Goal: Task Accomplishment & Management: Manage account settings

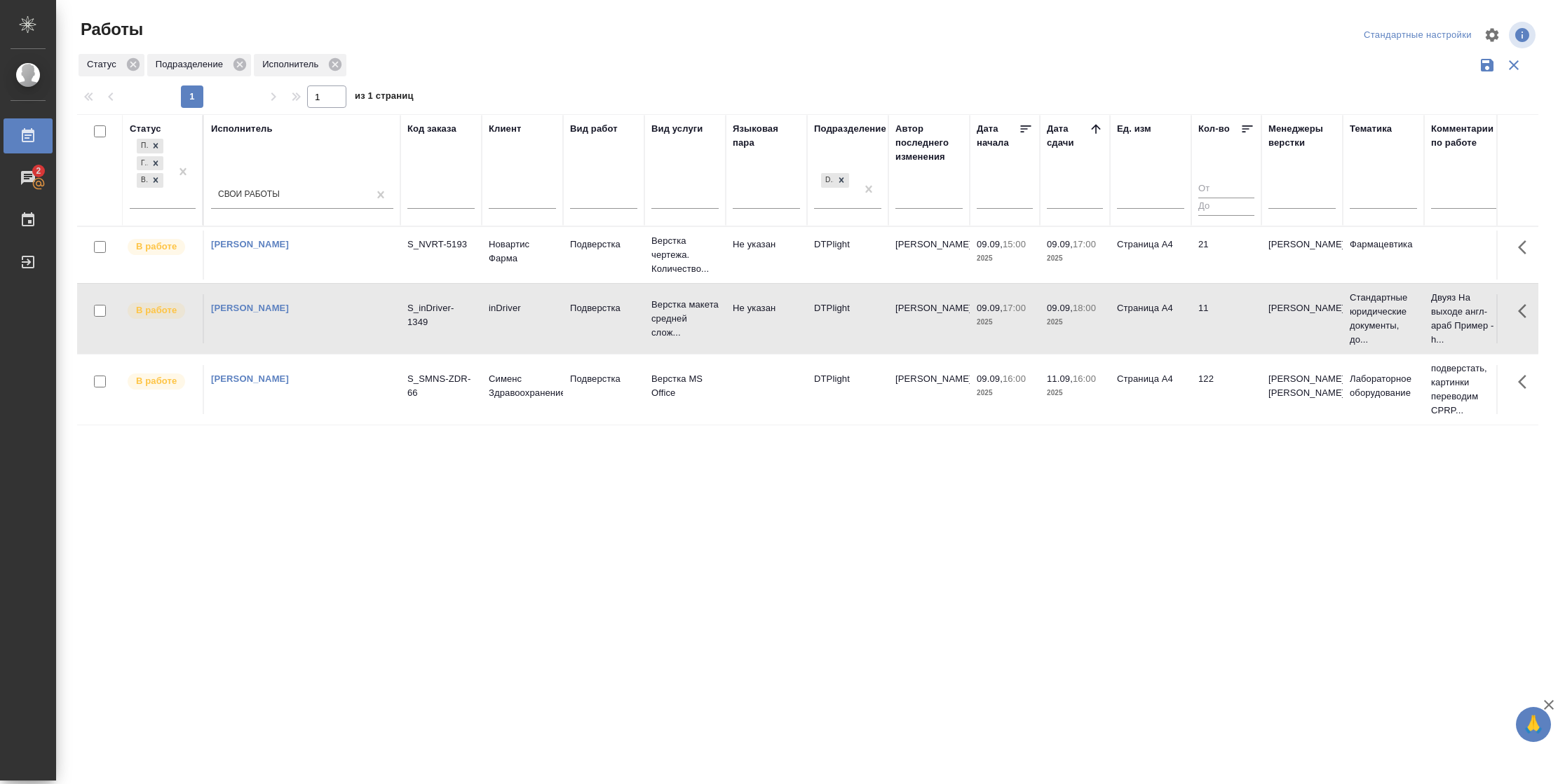
click at [1191, 265] on td "21" at bounding box center [1226, 255] width 70 height 49
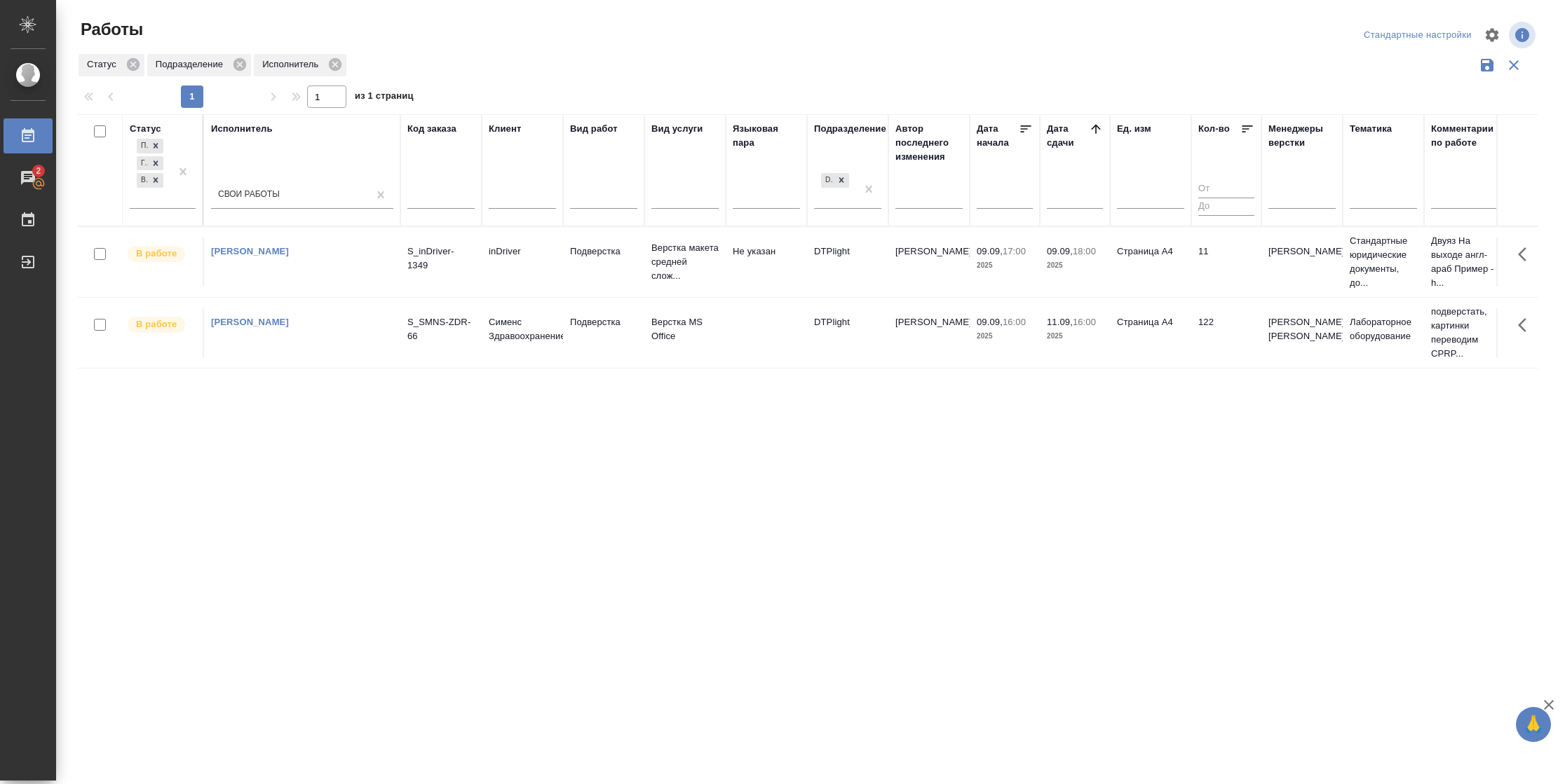
click at [1170, 348] on td "Страница А4" at bounding box center [1150, 333] width 82 height 49
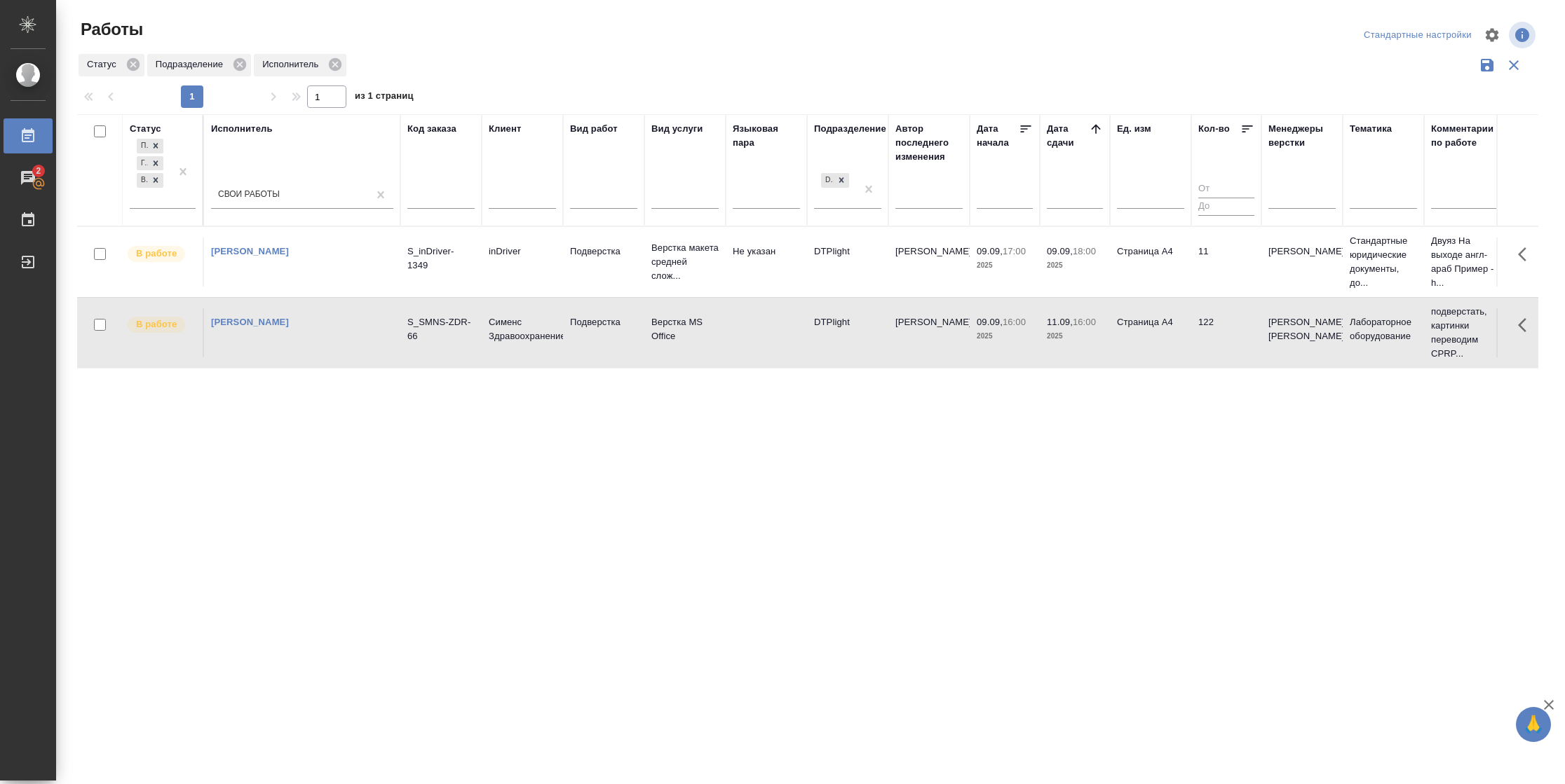
click at [1170, 348] on td "Страница А4" at bounding box center [1150, 333] width 82 height 49
click at [999, 255] on p "09.09," at bounding box center [989, 251] width 26 height 11
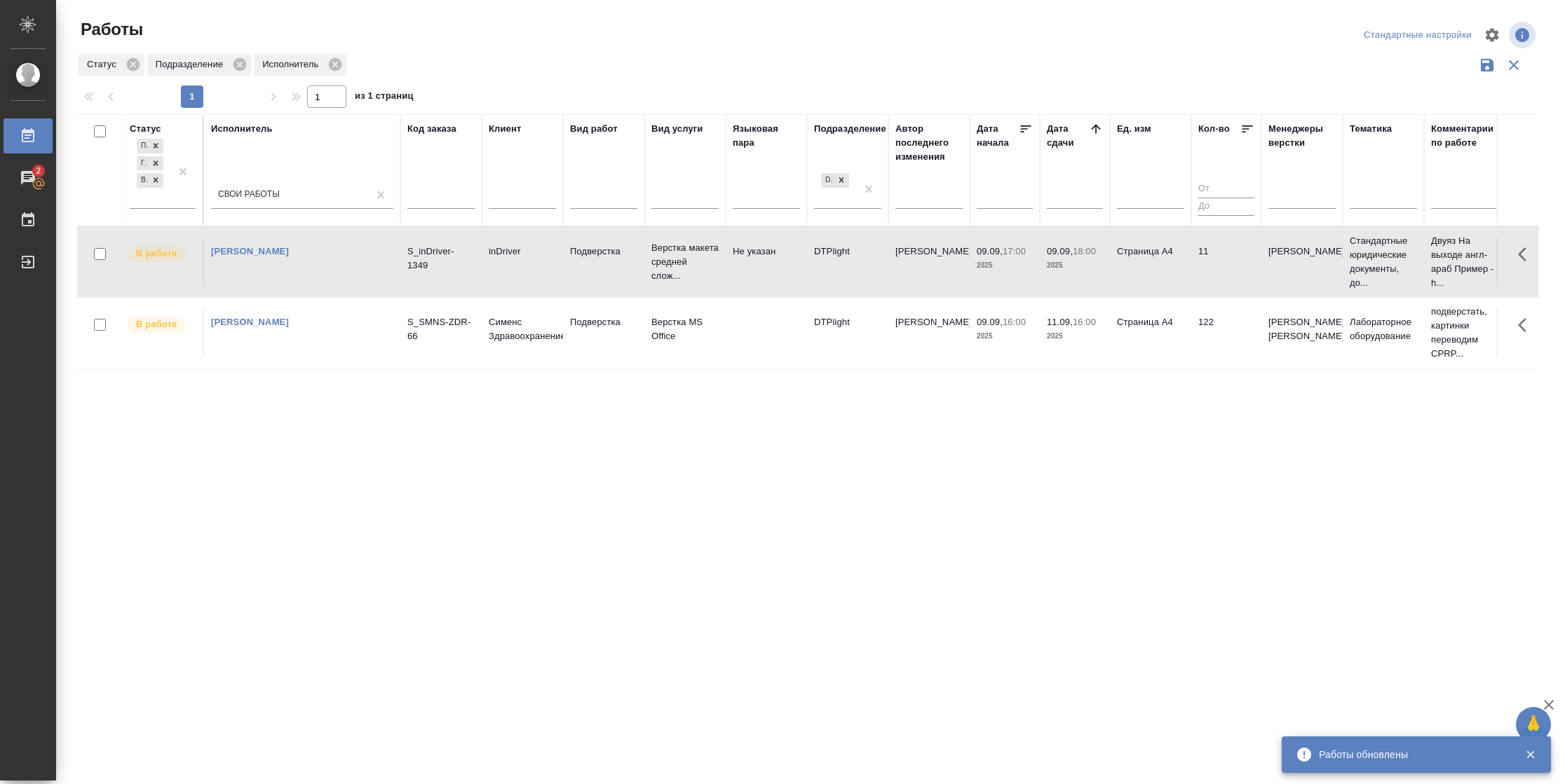
click at [999, 255] on p "09.09," at bounding box center [989, 251] width 26 height 11
click at [1213, 268] on td "11" at bounding box center [1226, 262] width 70 height 49
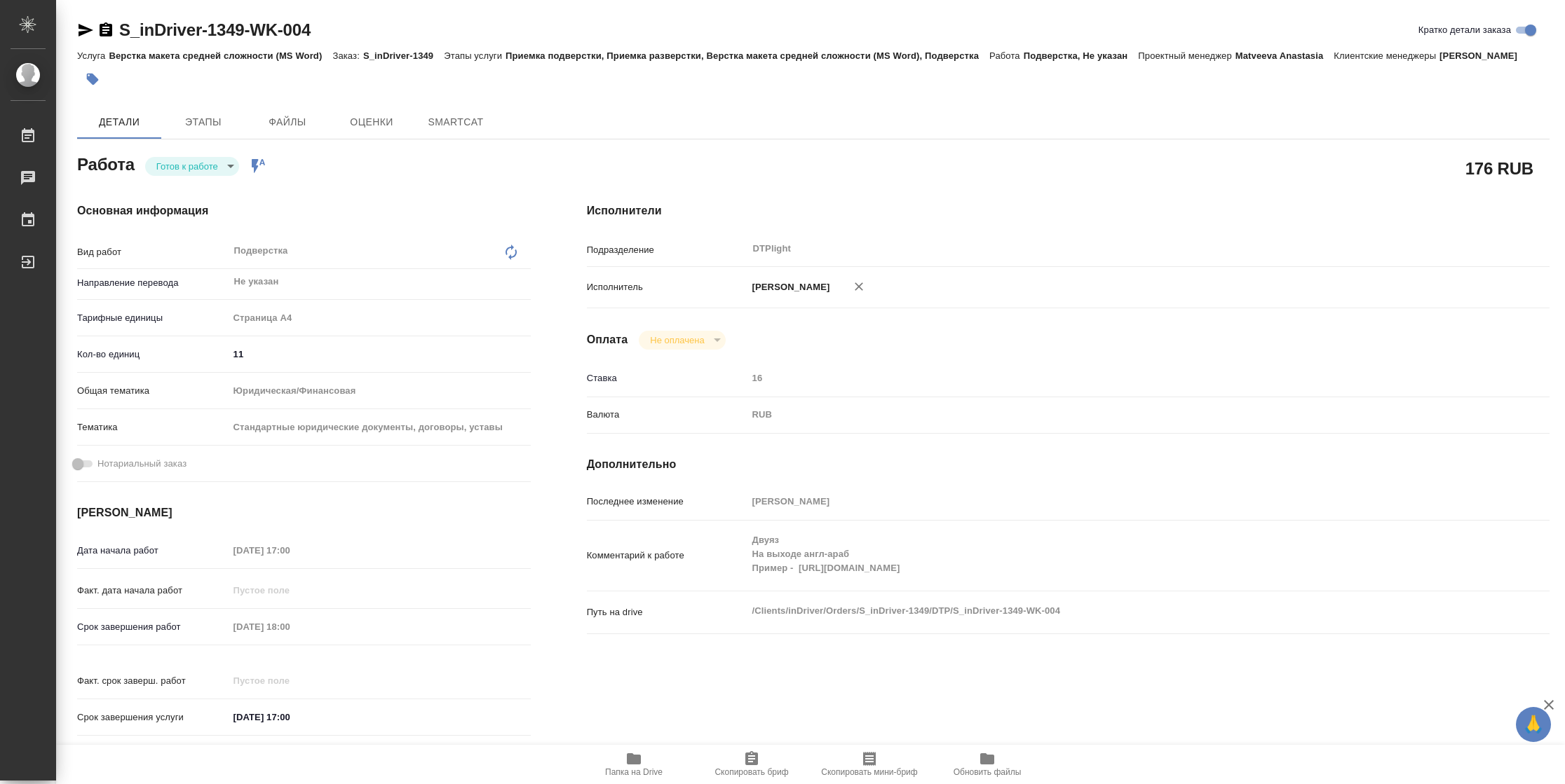
type textarea "x"
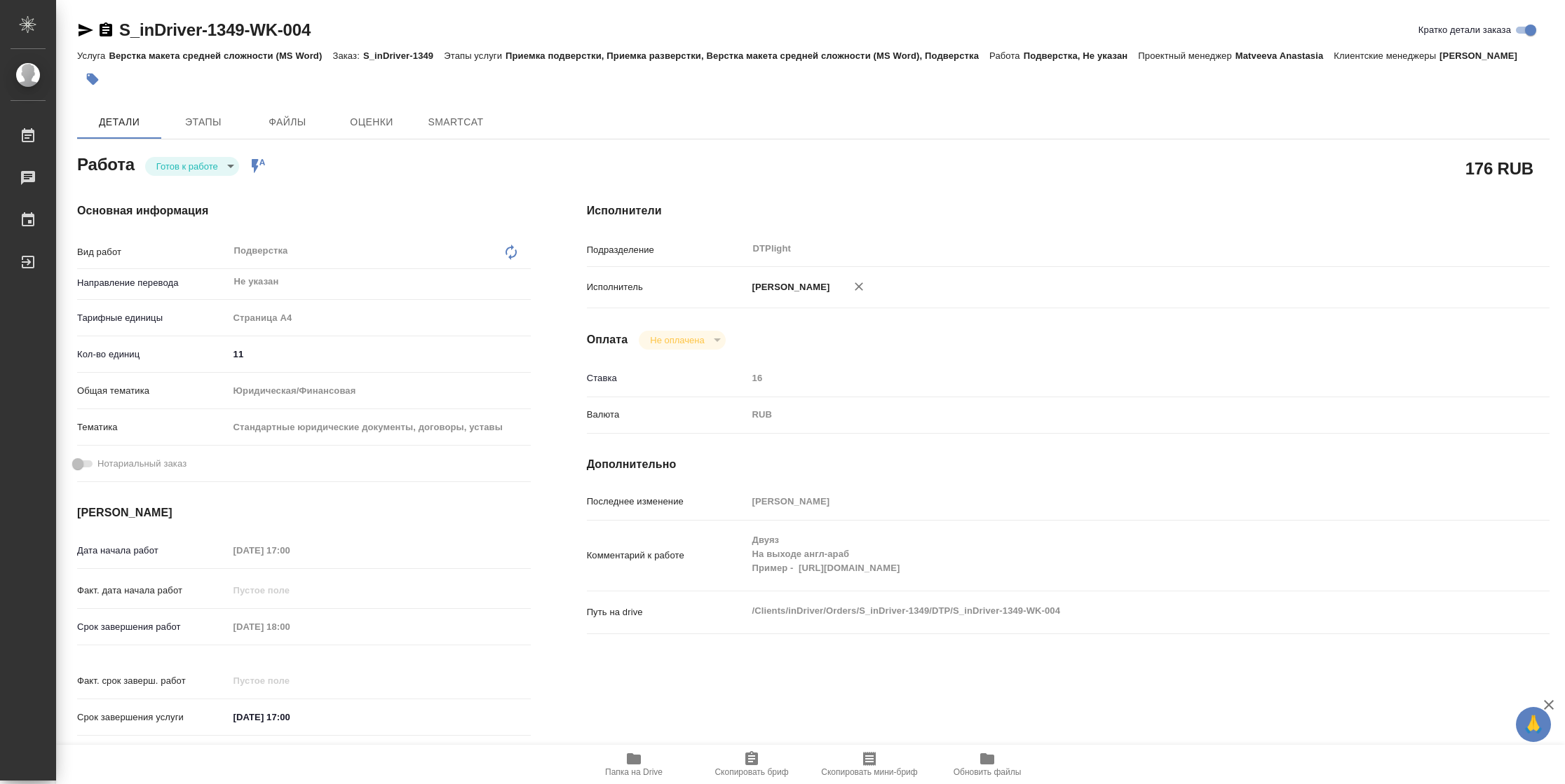
type textarea "x"
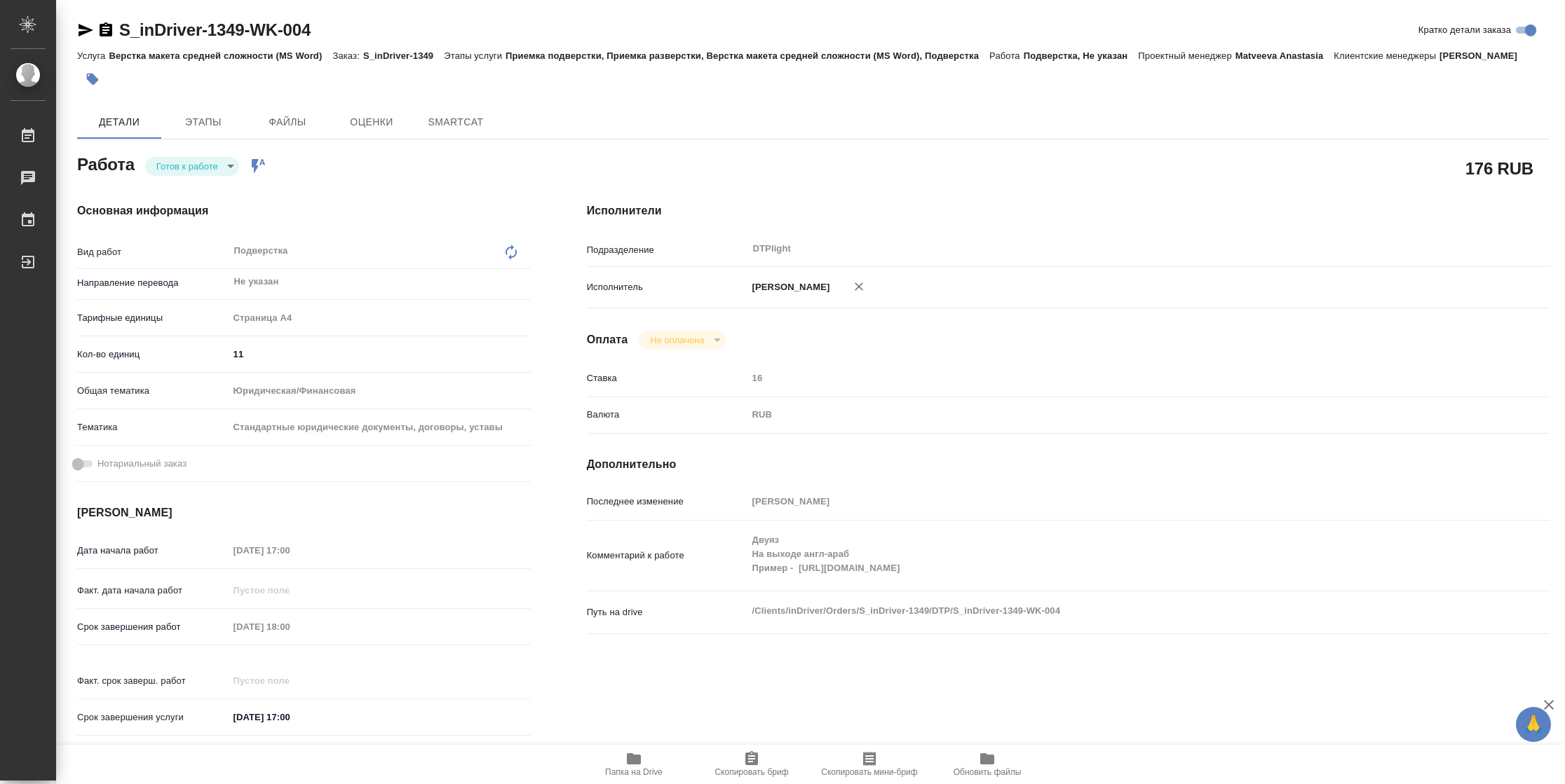
type textarea "x"
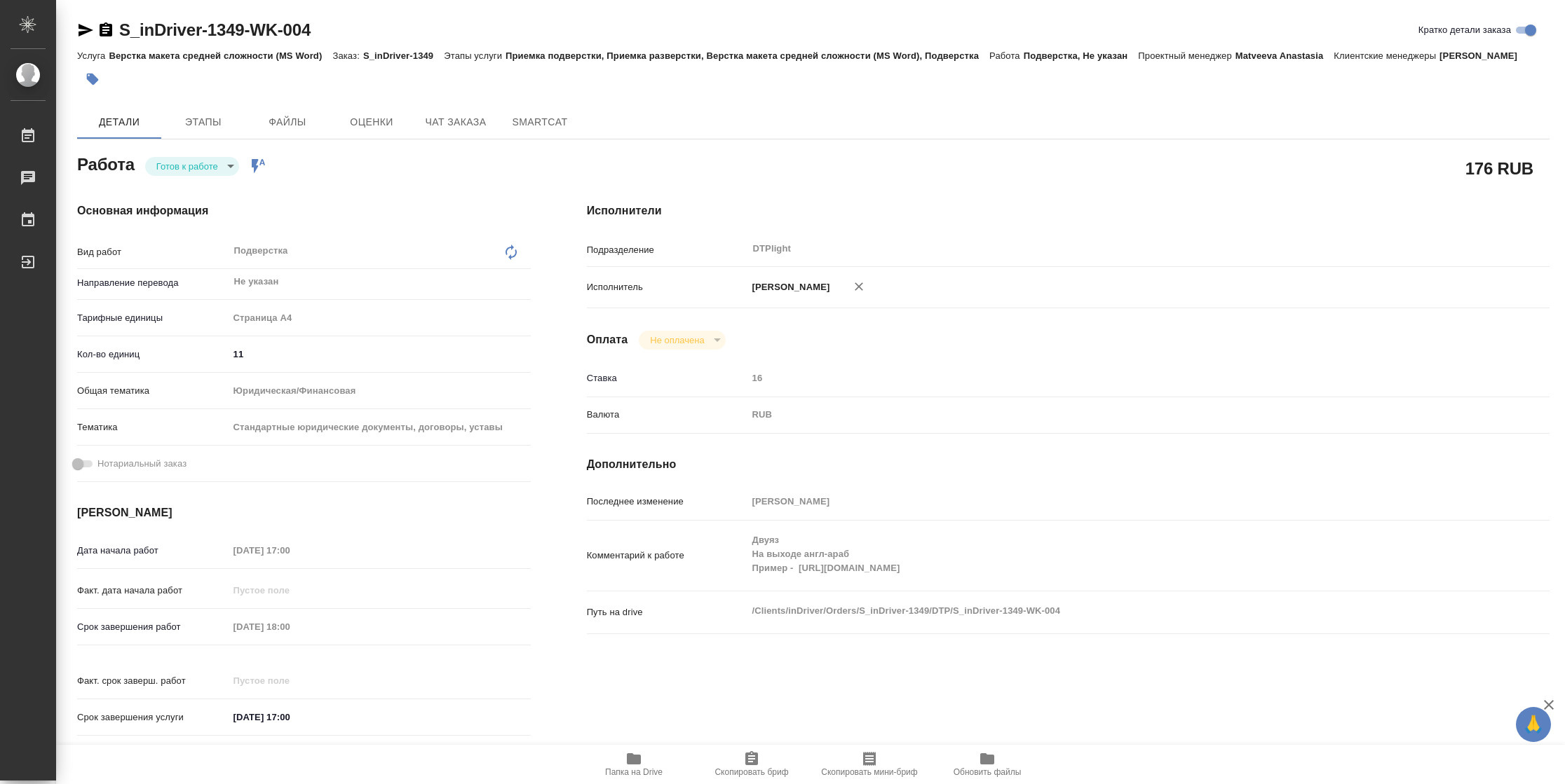
type textarea "x"
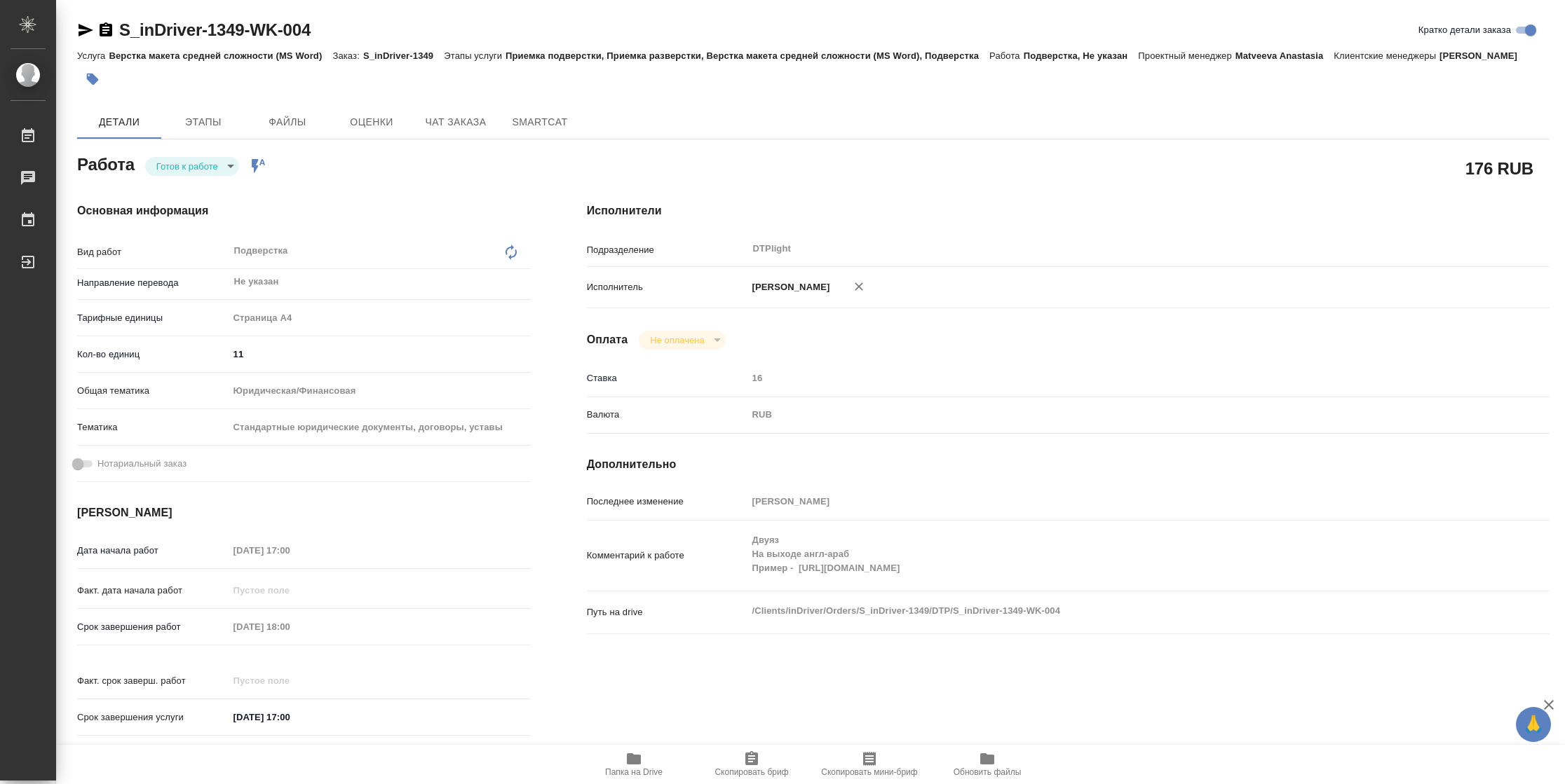
type textarea "x"
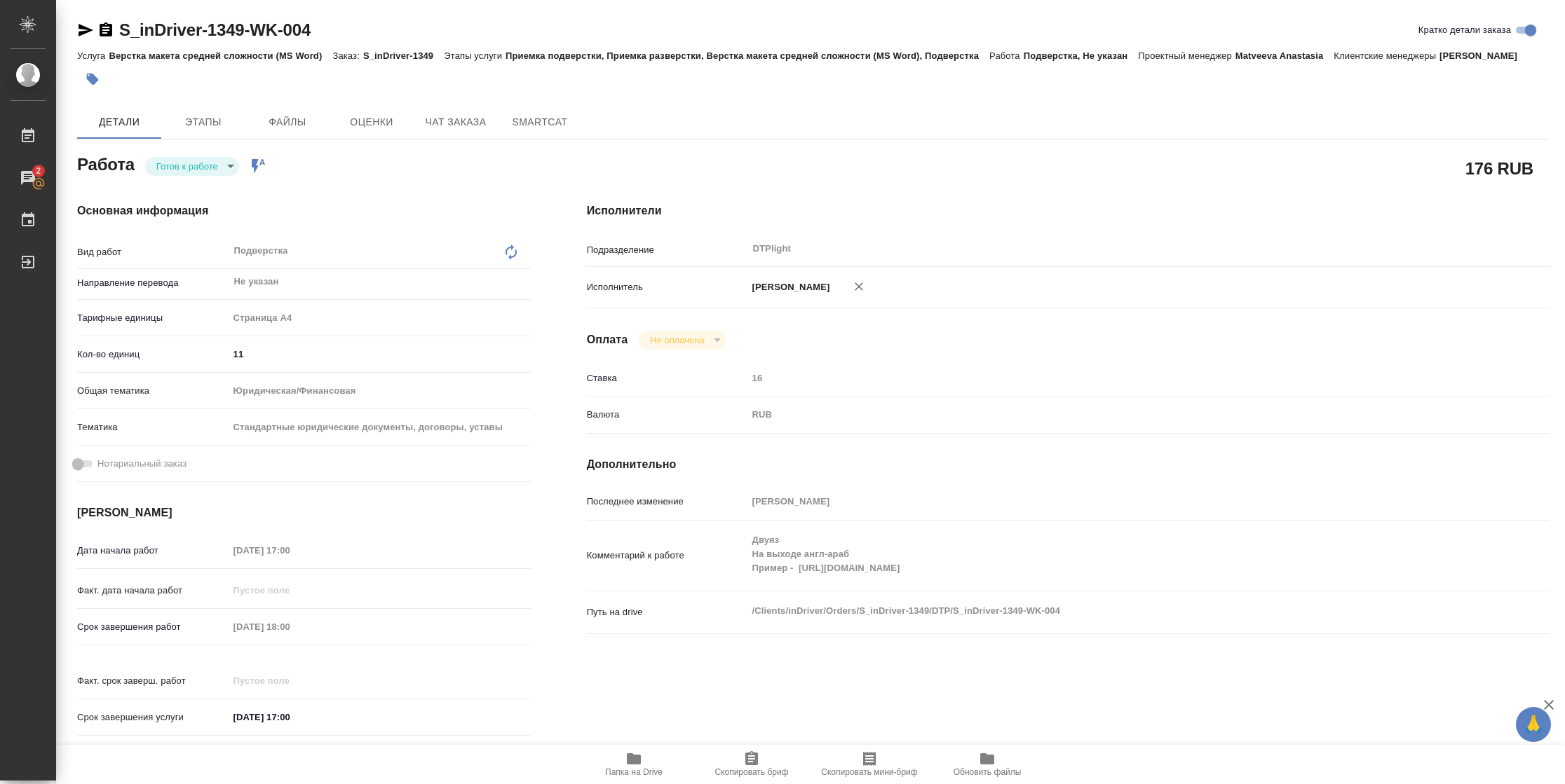
click at [196, 170] on body "🙏 .cls-1 fill:#fff; AWATERA Vasilyeva Natalia Работы 2 Чаты График Выйти S_inDr…" at bounding box center [782, 392] width 1565 height 784
click at [196, 170] on button "В работе" at bounding box center [179, 166] width 46 height 15
type textarea "x"
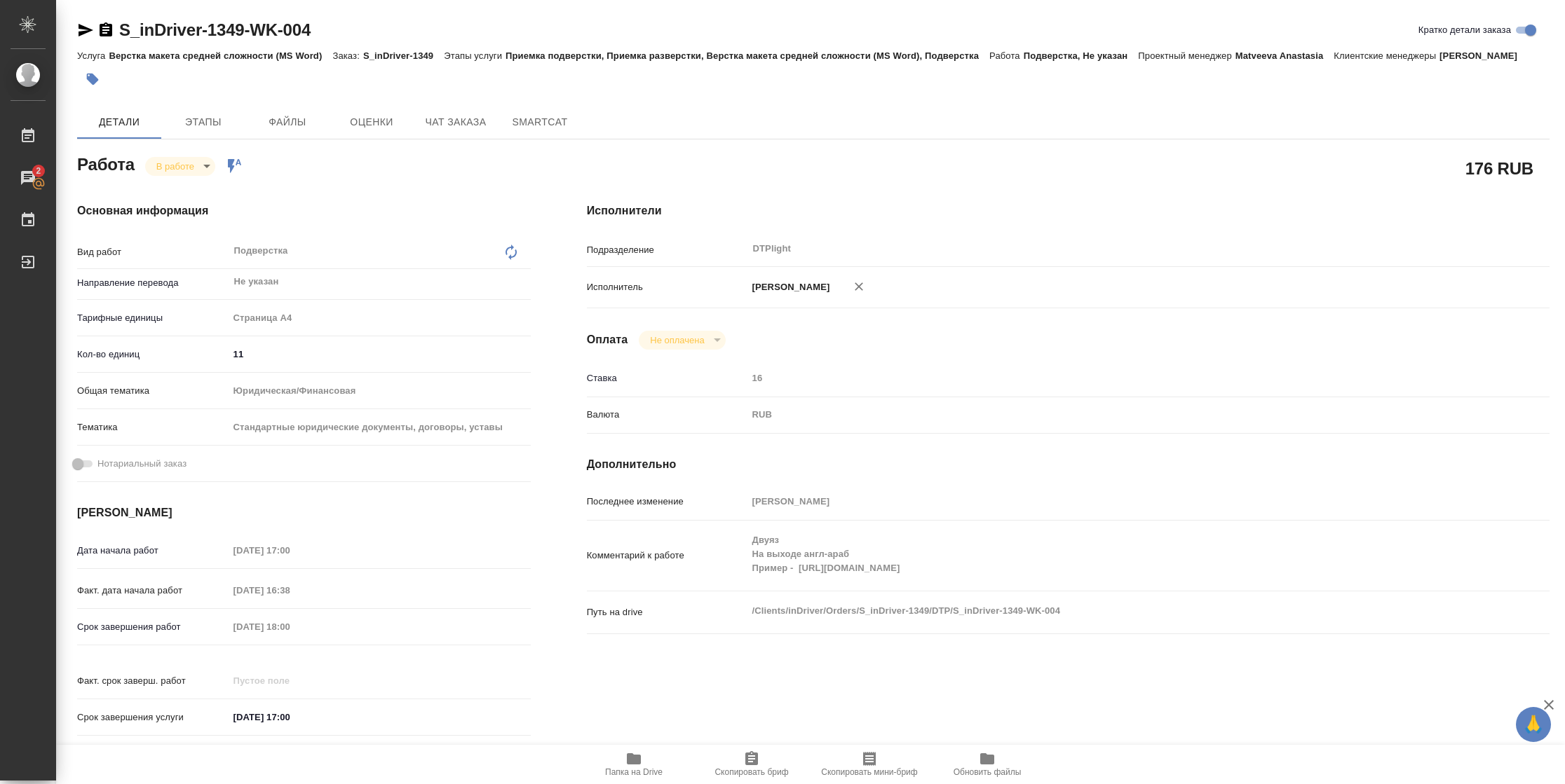
type textarea "x"
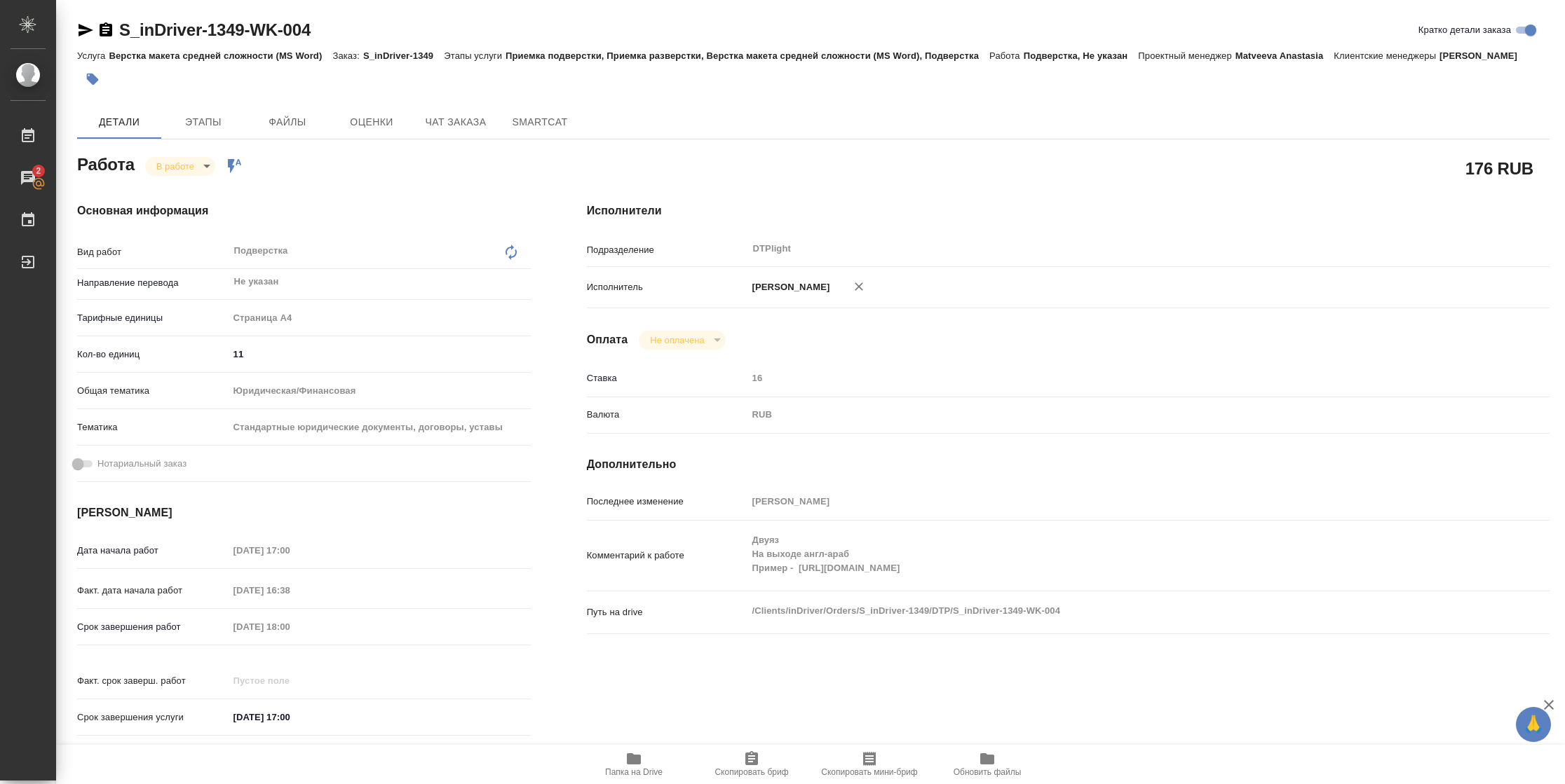
type textarea "x"
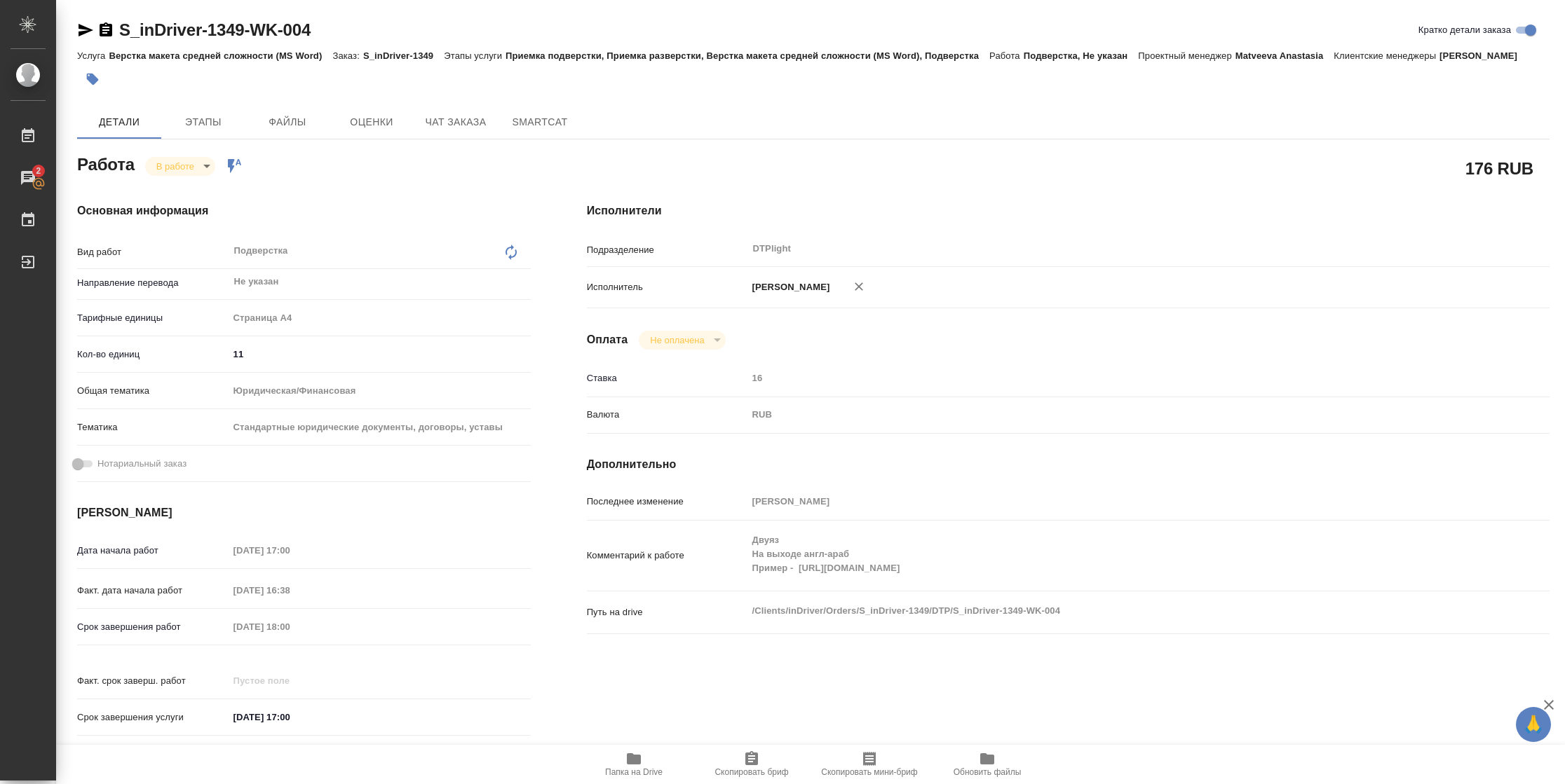
type textarea "x"
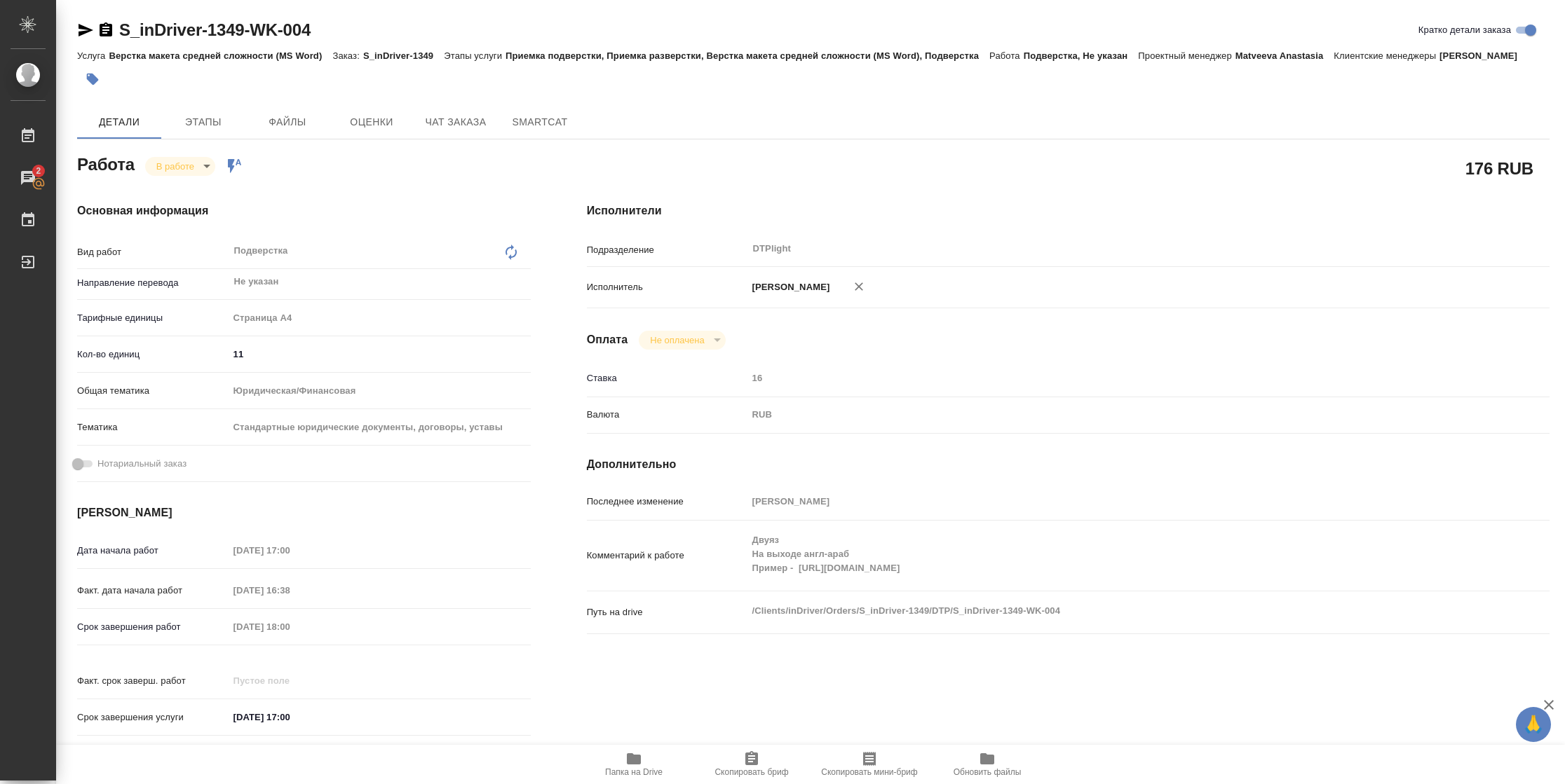
type textarea "x"
click at [657, 772] on span "Папка на Drive" at bounding box center [634, 772] width 58 height 10
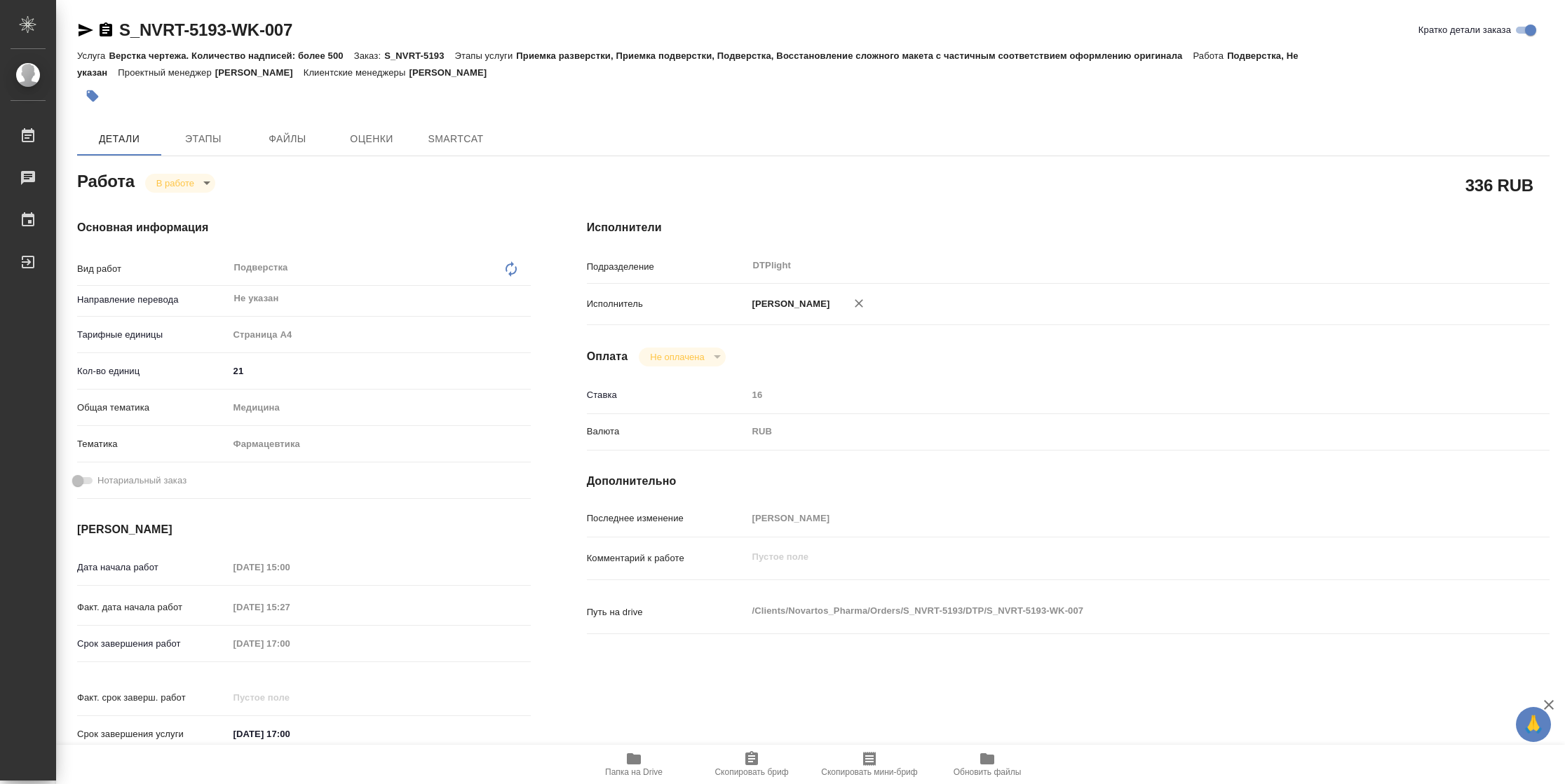
type textarea "x"
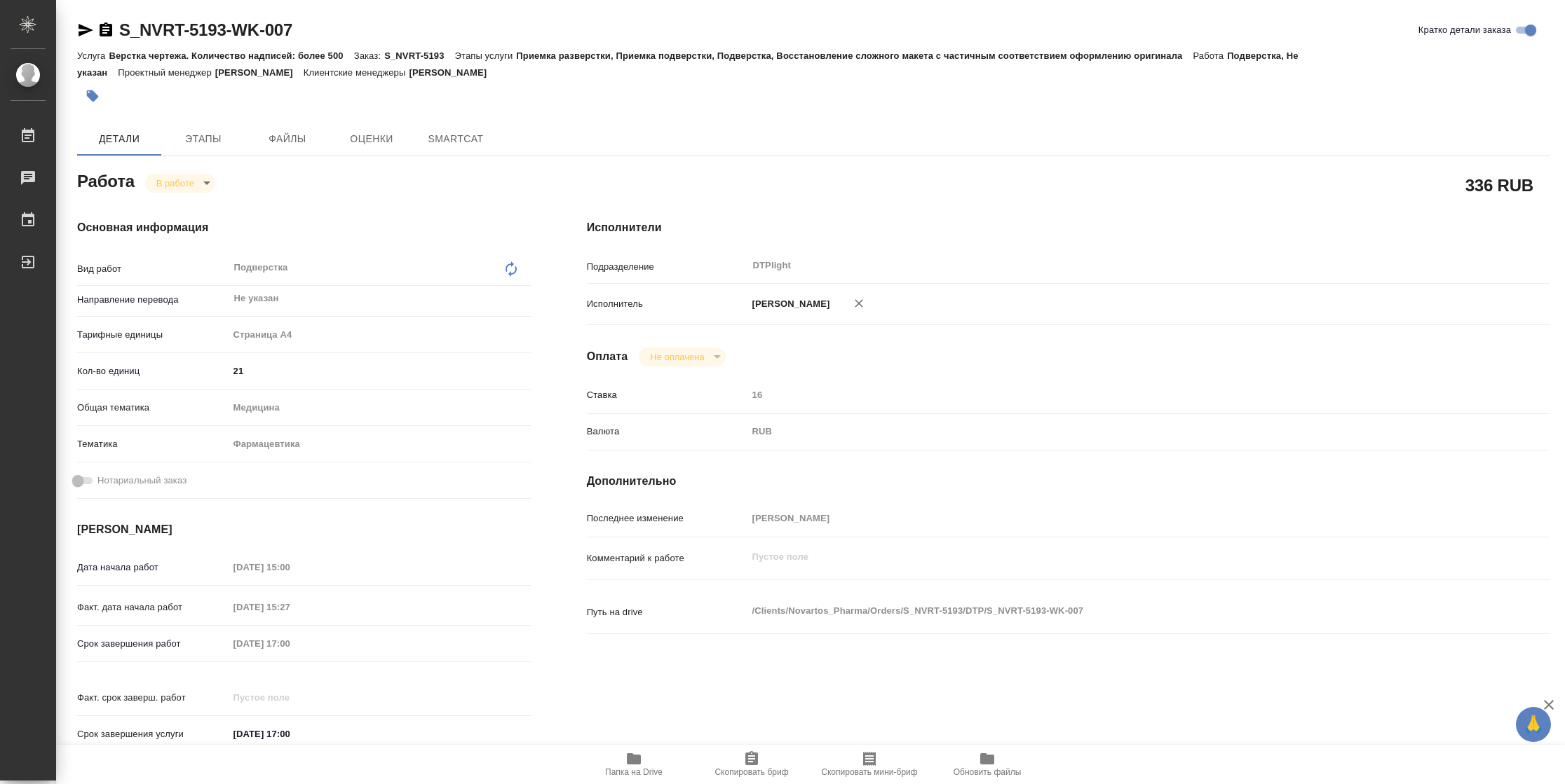
type textarea "x"
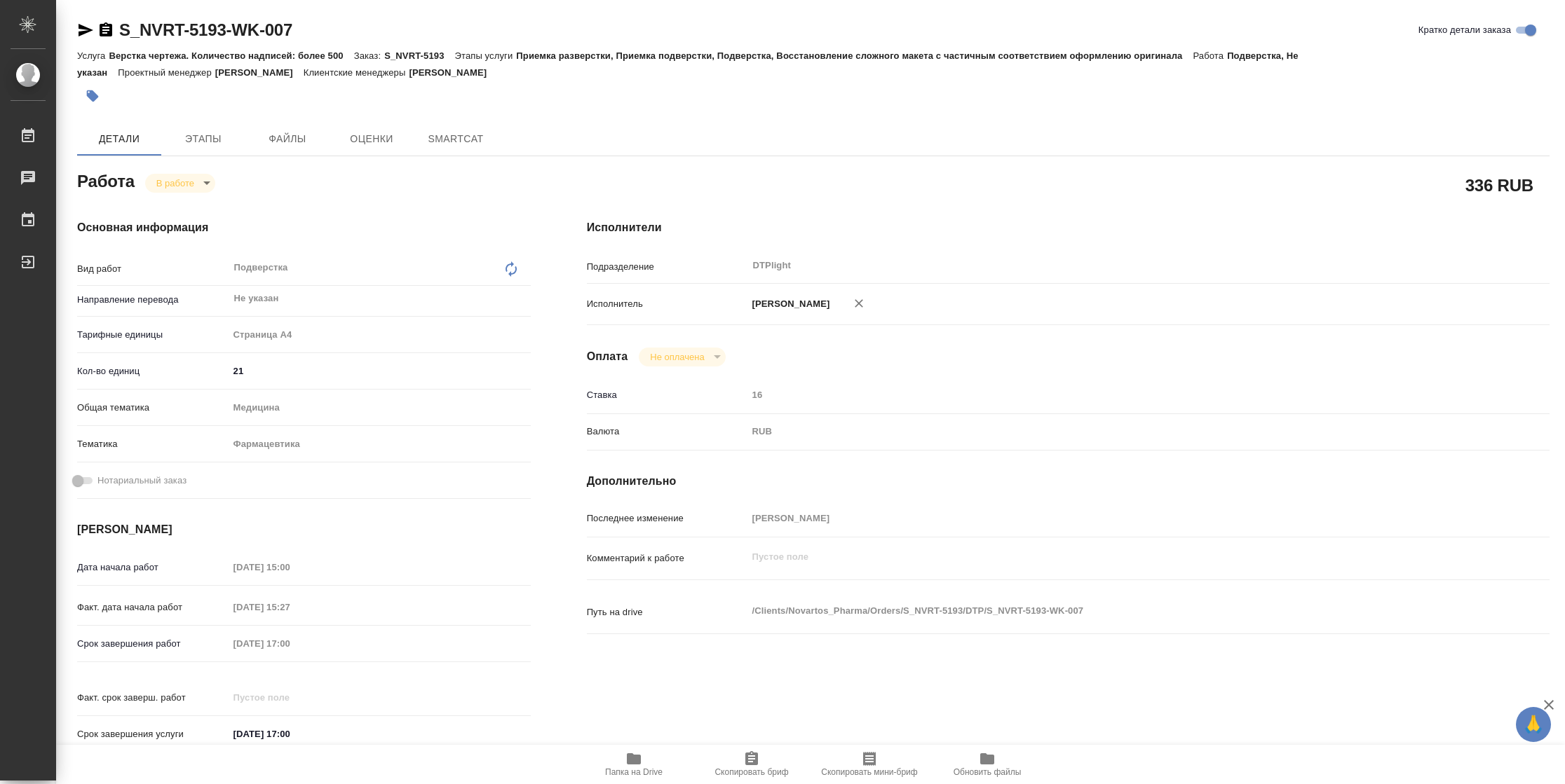
type textarea "x"
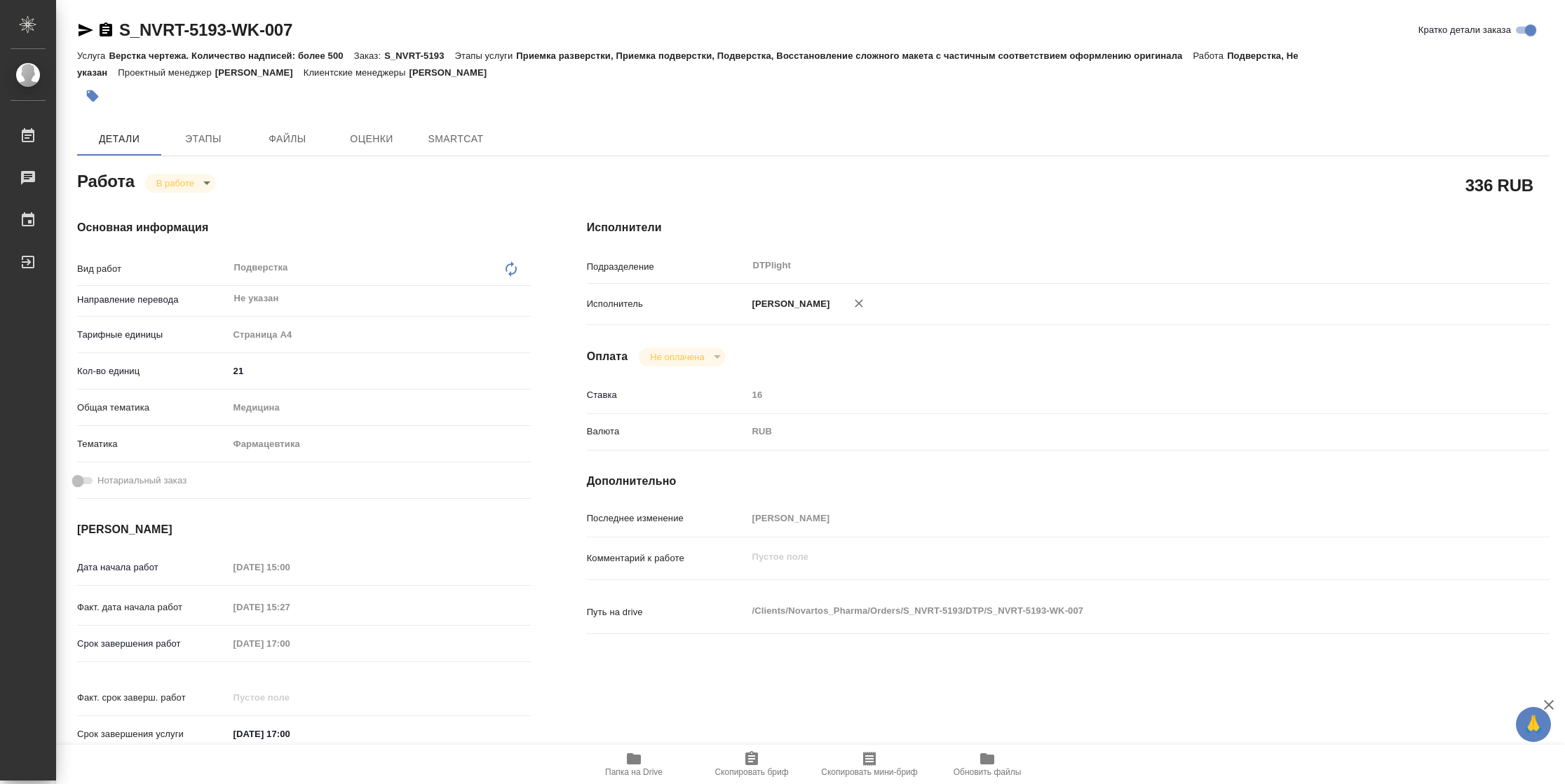
type textarea "x"
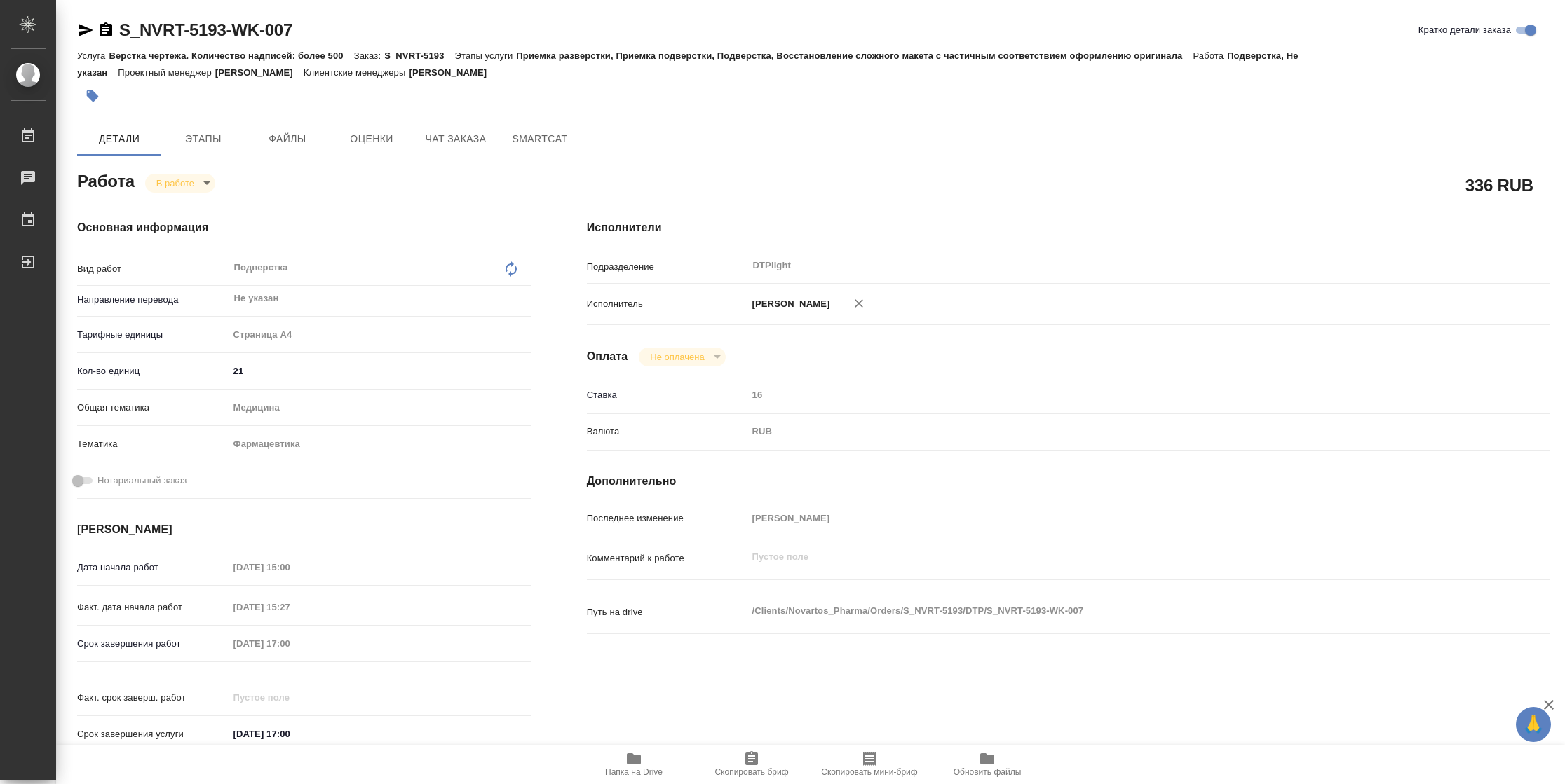
type textarea "x"
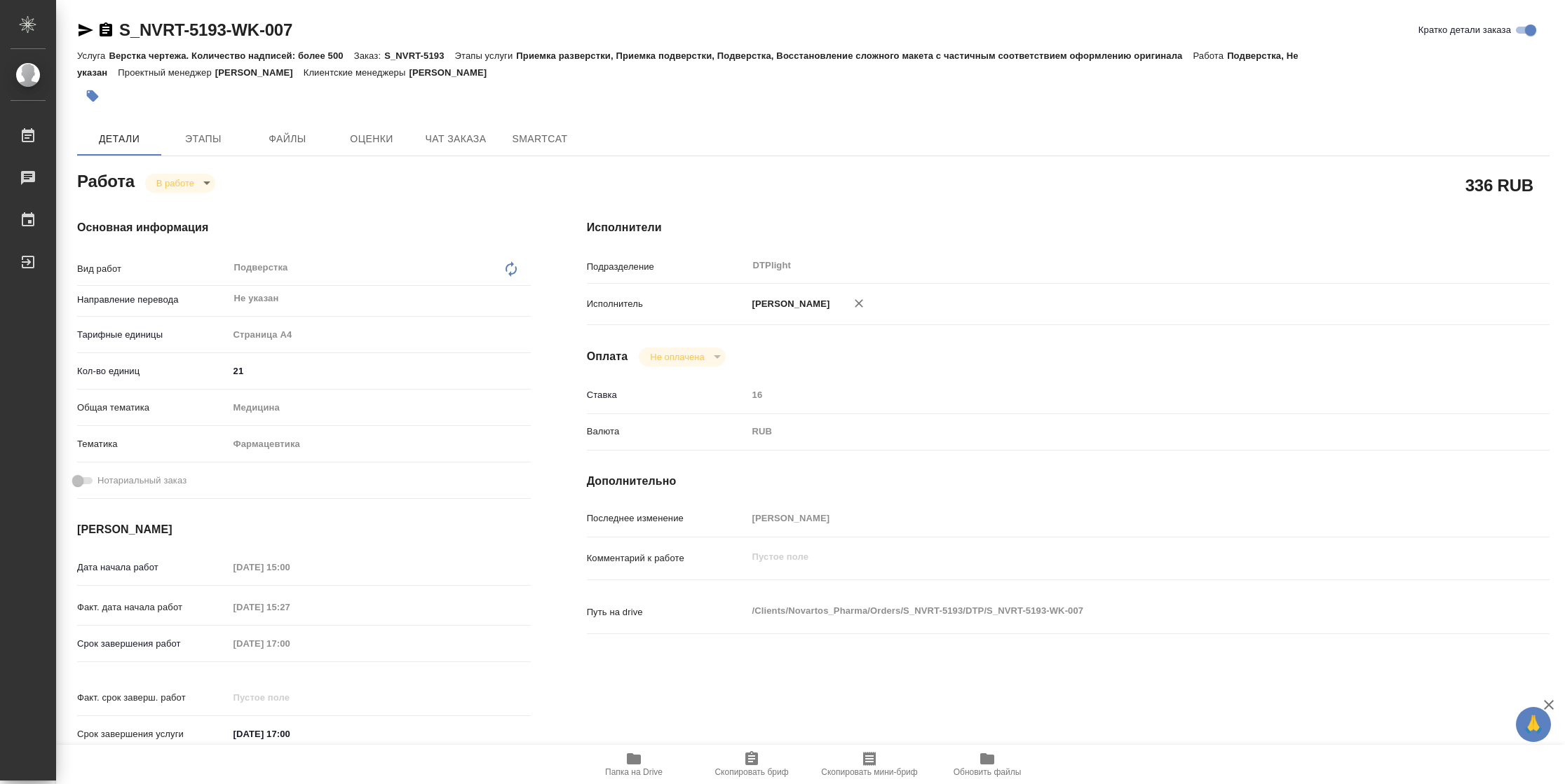
type textarea "x"
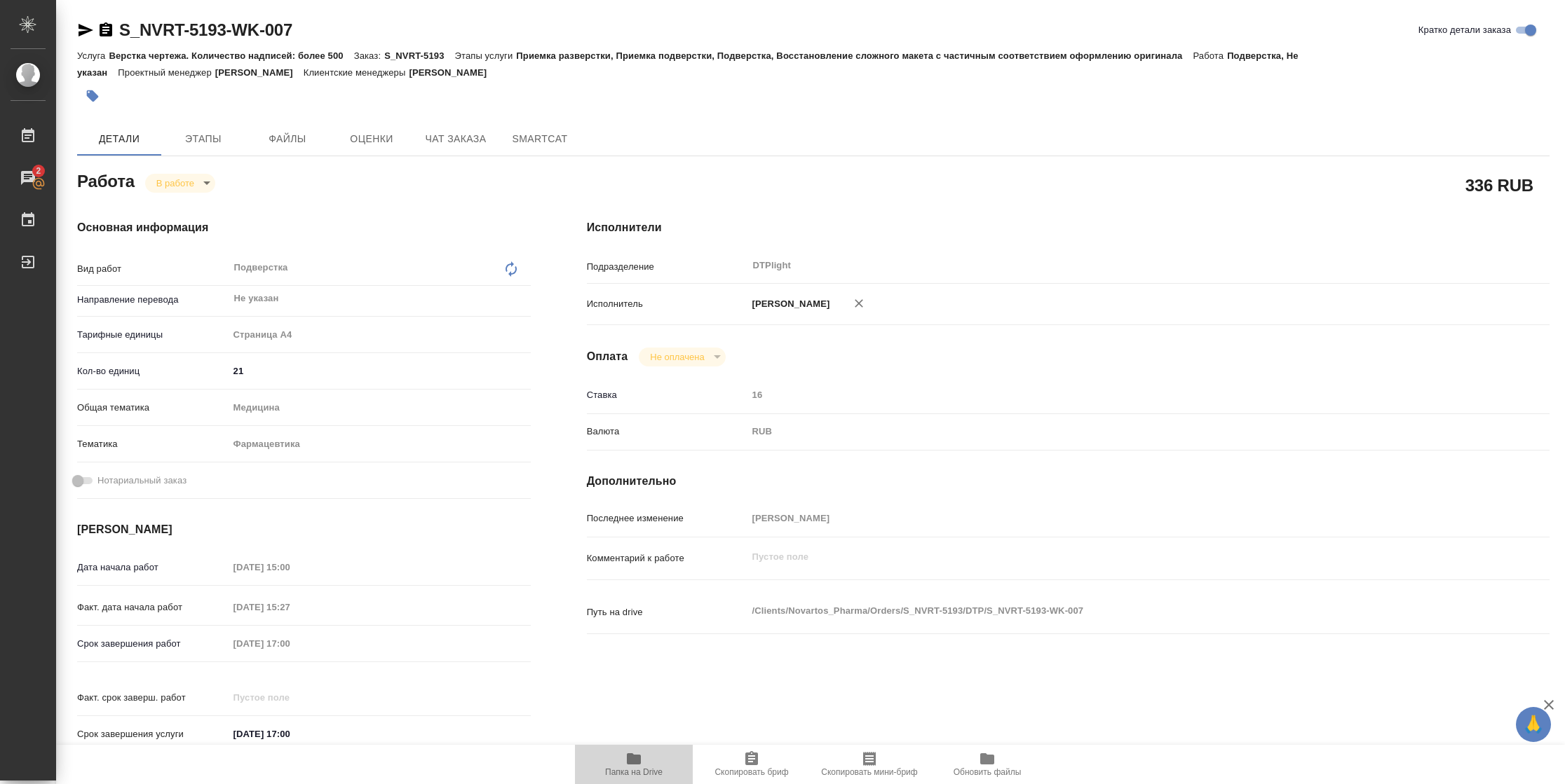
click at [658, 767] on span "Папка на Drive" at bounding box center [634, 772] width 58 height 10
click at [181, 180] on body "🙏 .cls-1 fill:#fff; AWATERA Vasilyeva Natalia Работы 2 Чаты График Выйти S_NVRT…" at bounding box center [782, 392] width 1565 height 784
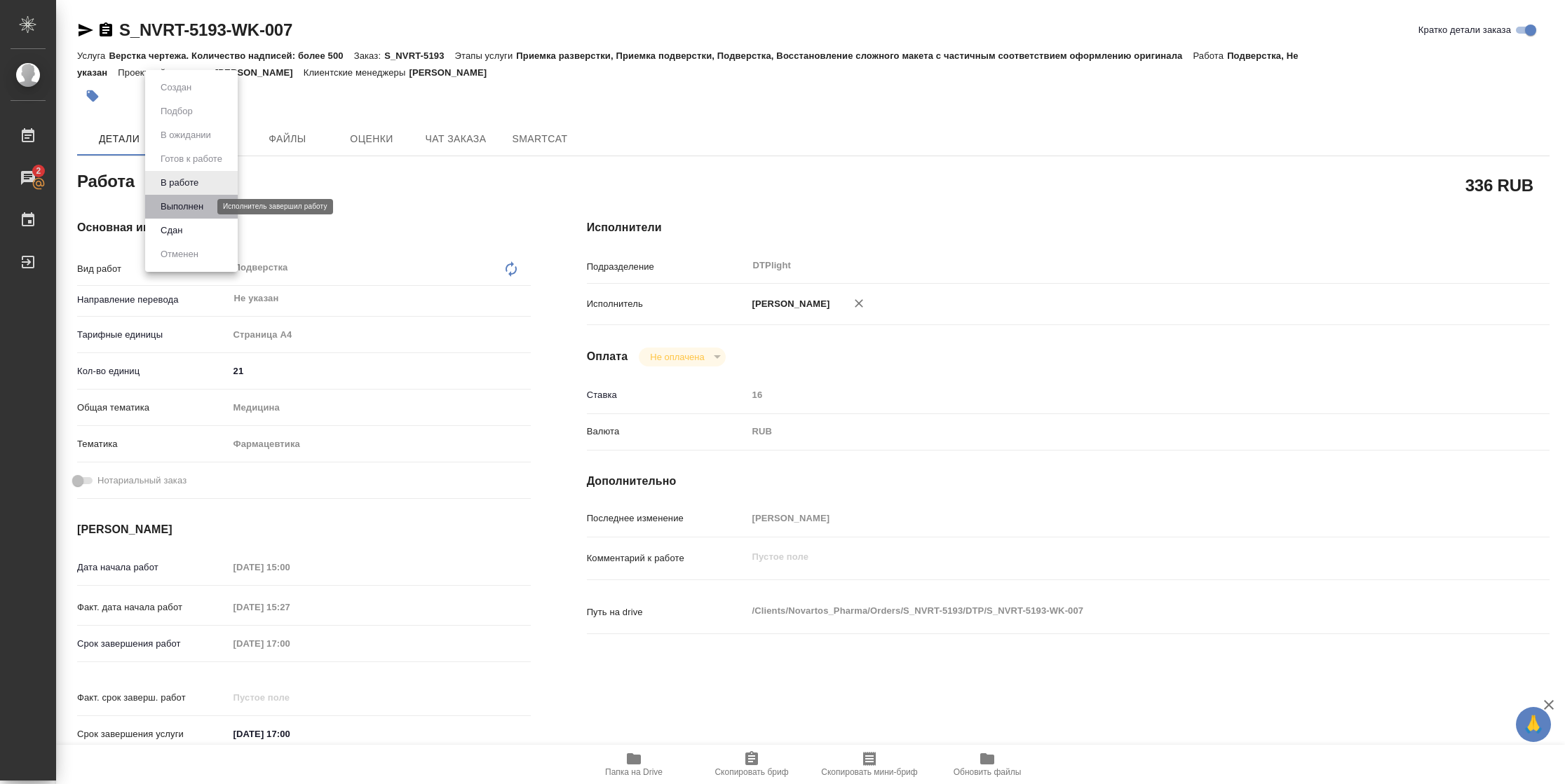
click at [191, 210] on button "Выполнен" at bounding box center [181, 207] width 51 height 15
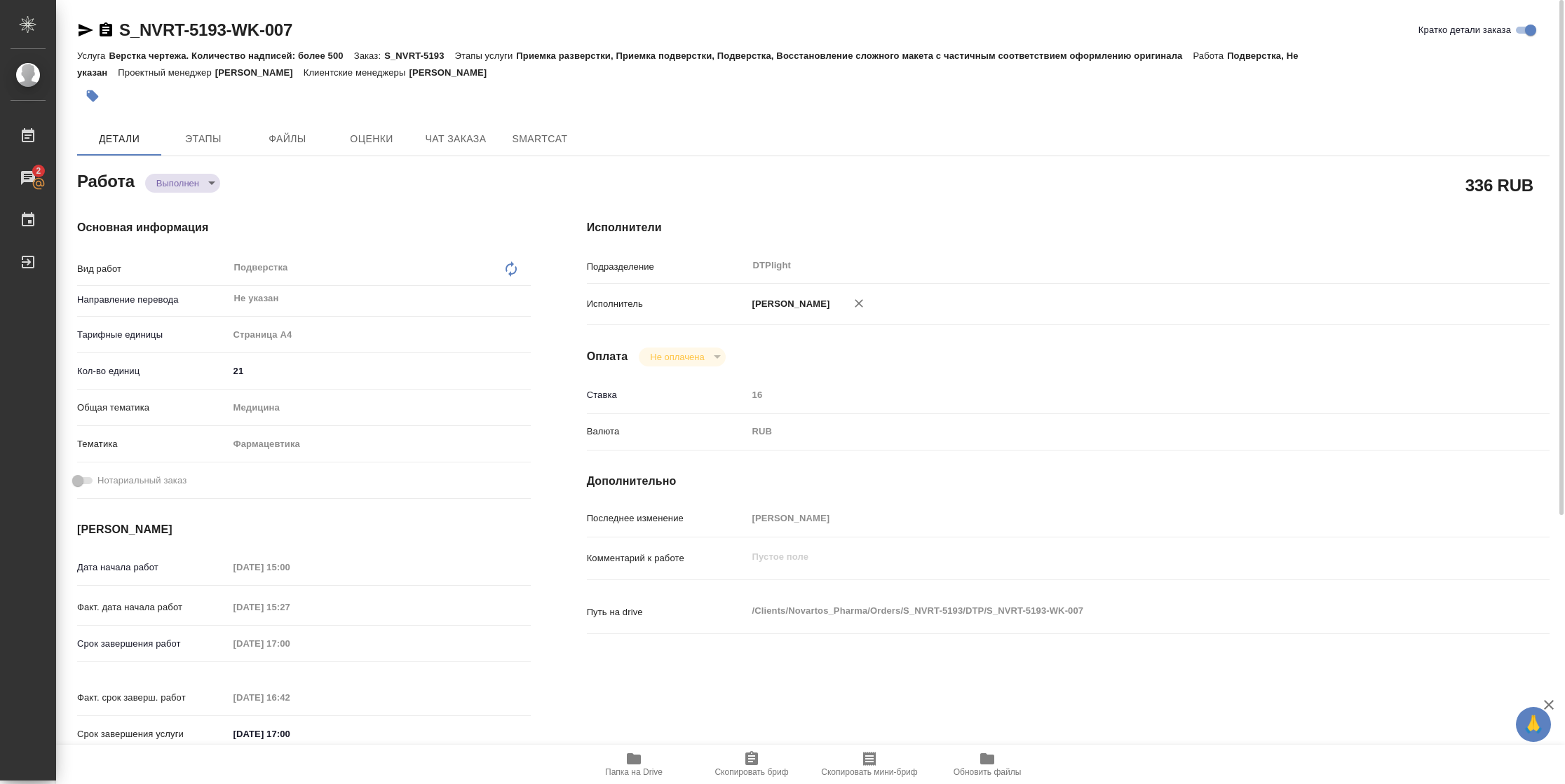
type textarea "x"
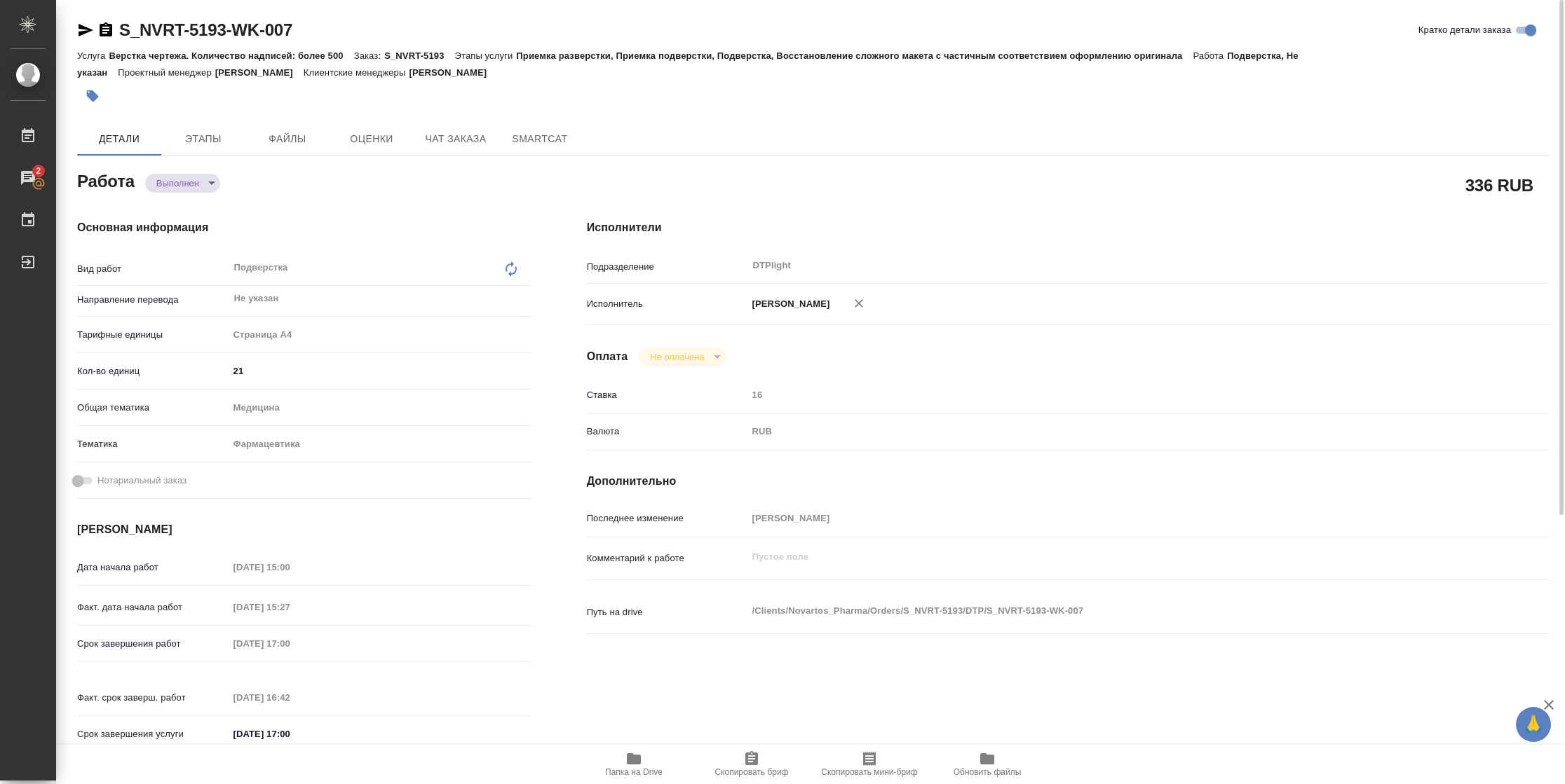
type textarea "x"
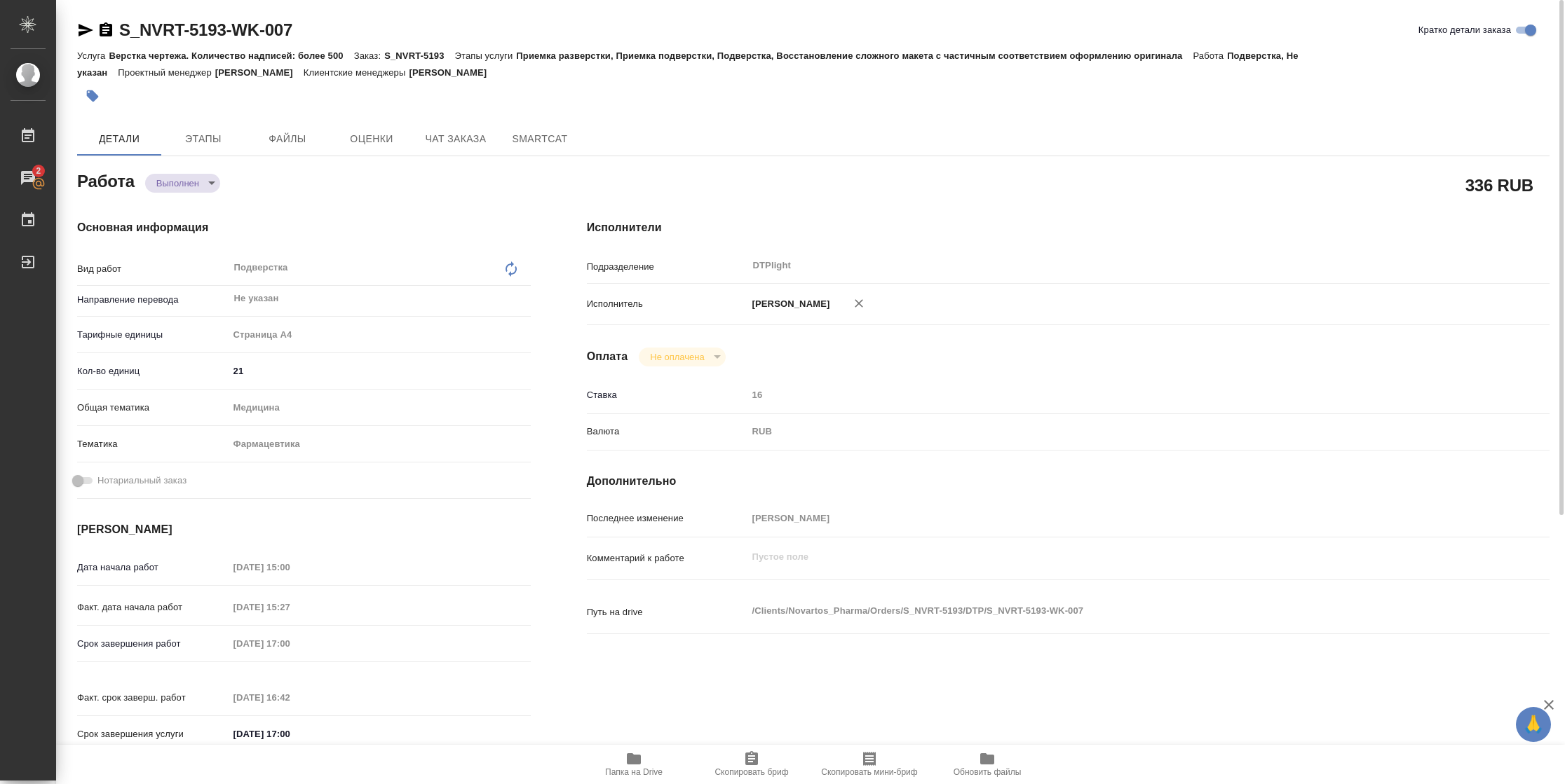
type textarea "x"
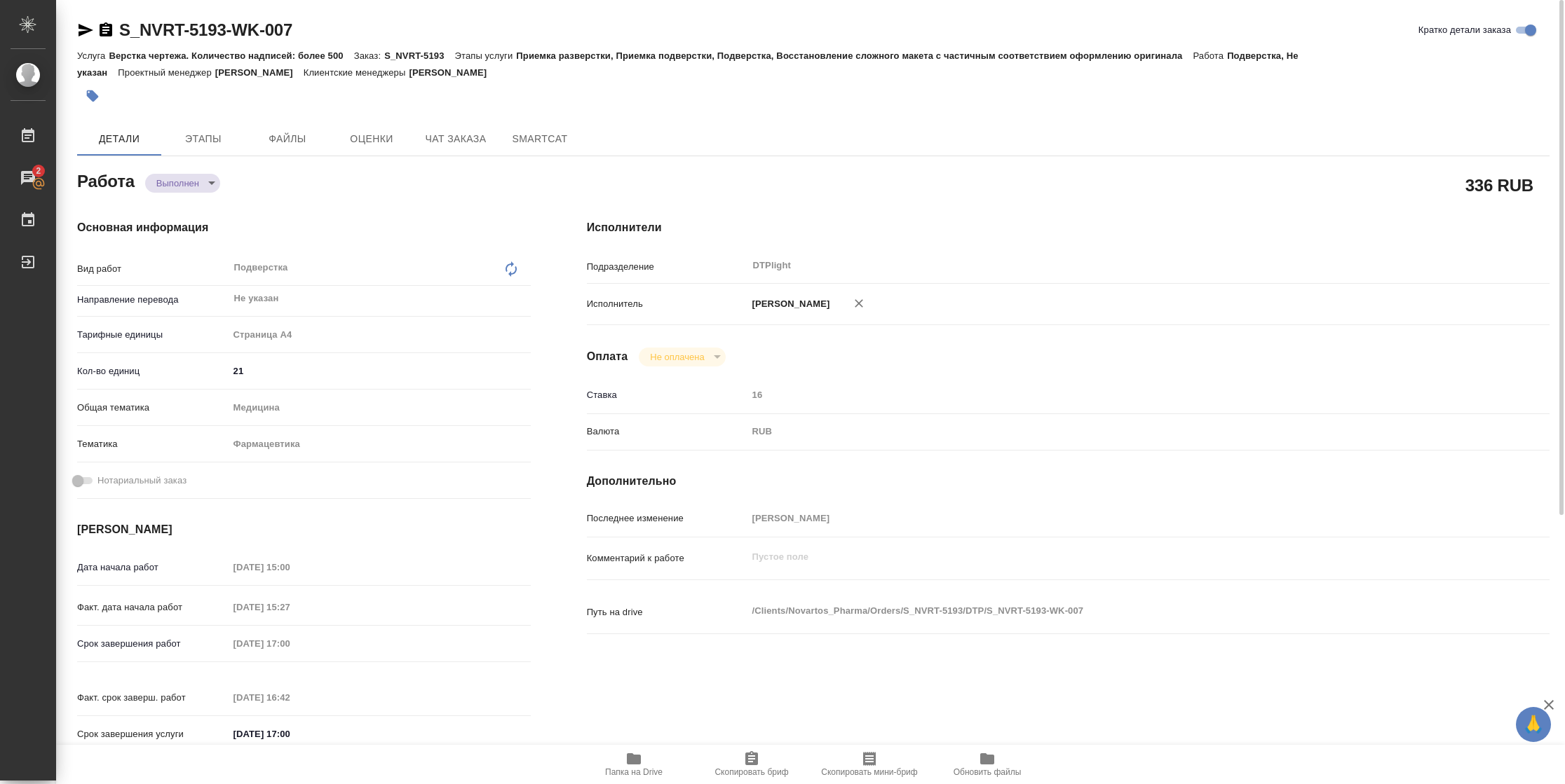
click at [86, 40] on div "S_NVRT-5193-WK-007" at bounding box center [184, 30] width 215 height 22
type textarea "x"
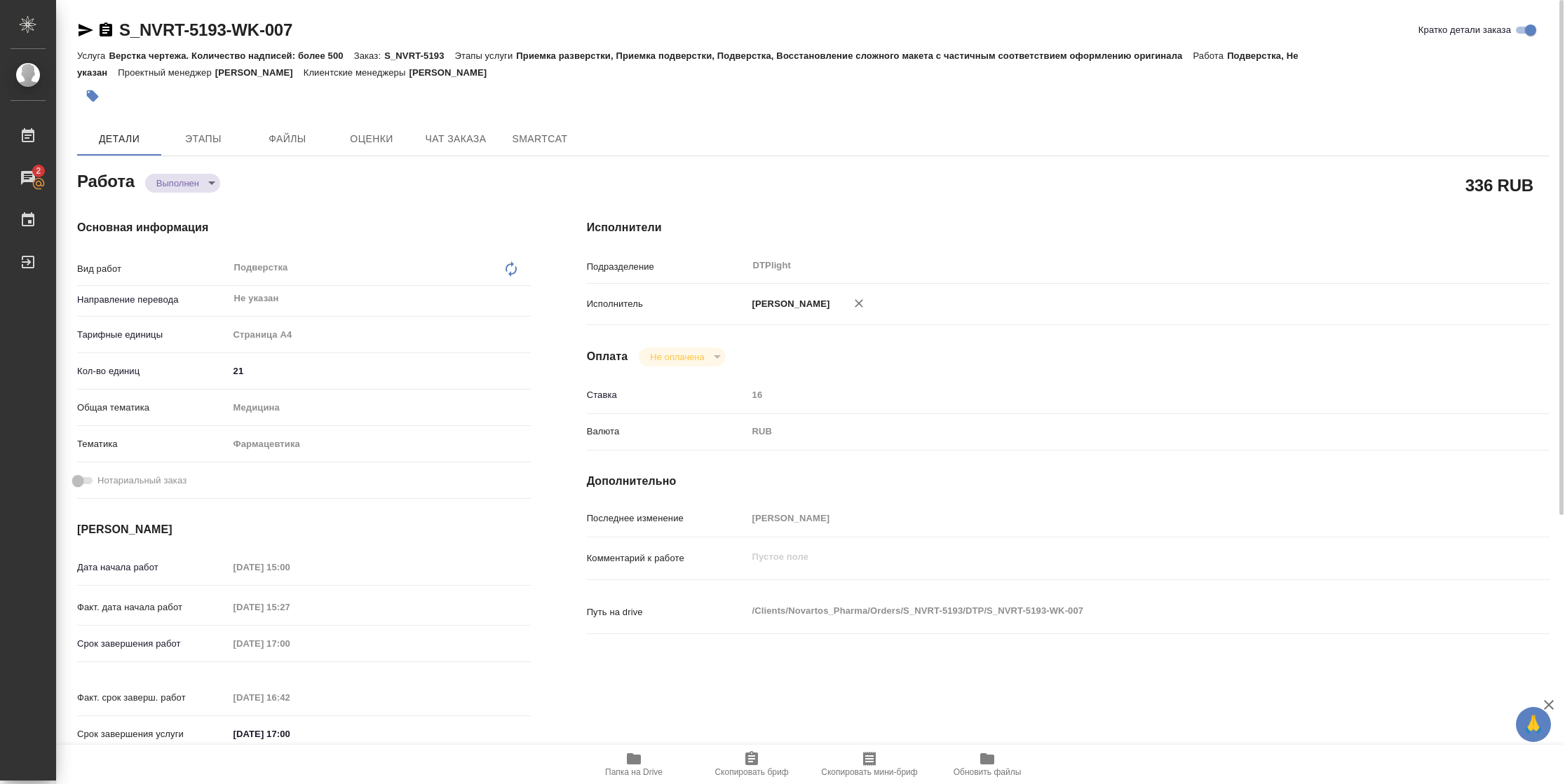
type textarea "x"
click at [85, 30] on icon "button" at bounding box center [85, 31] width 17 height 17
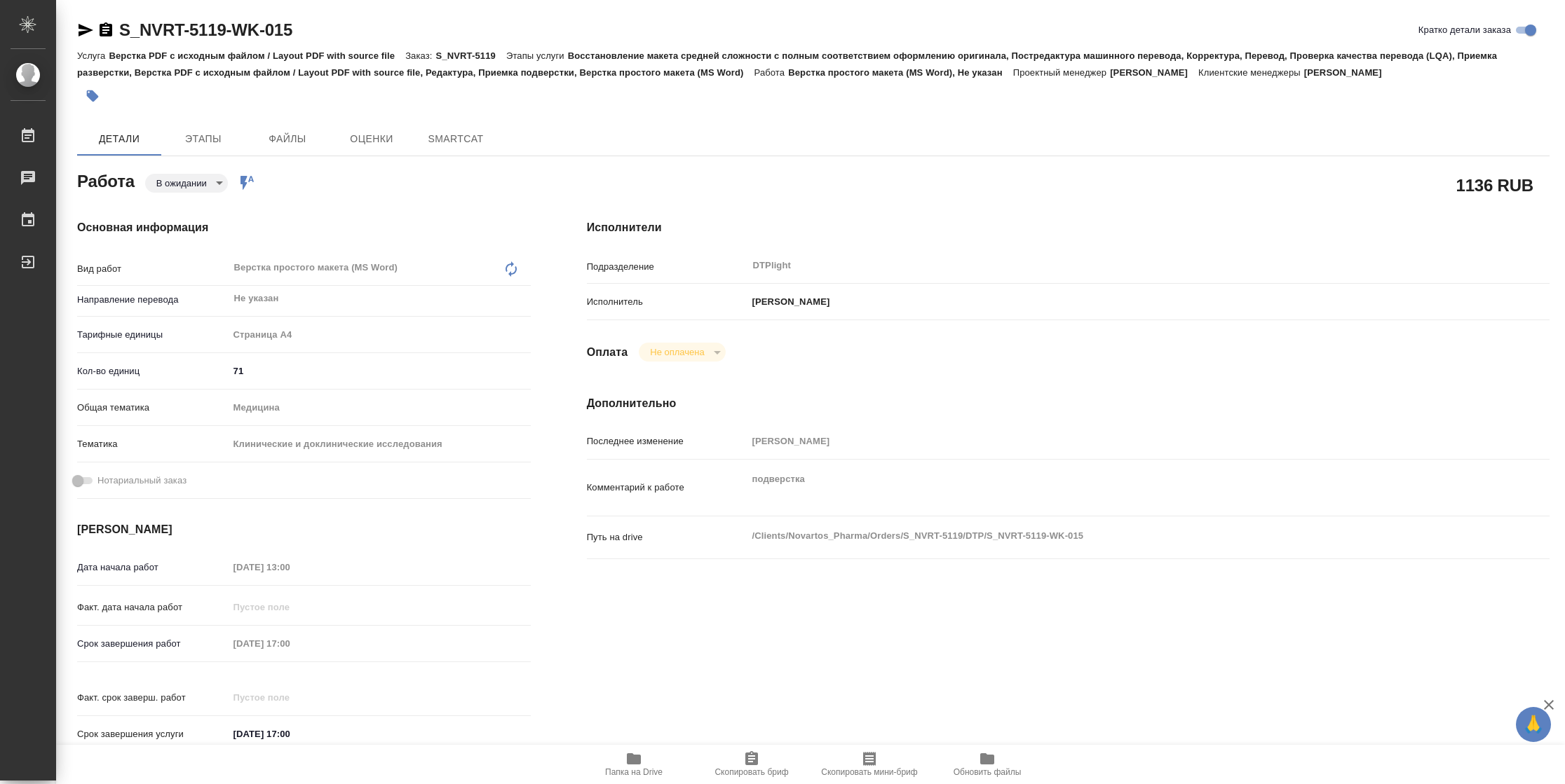
type textarea "x"
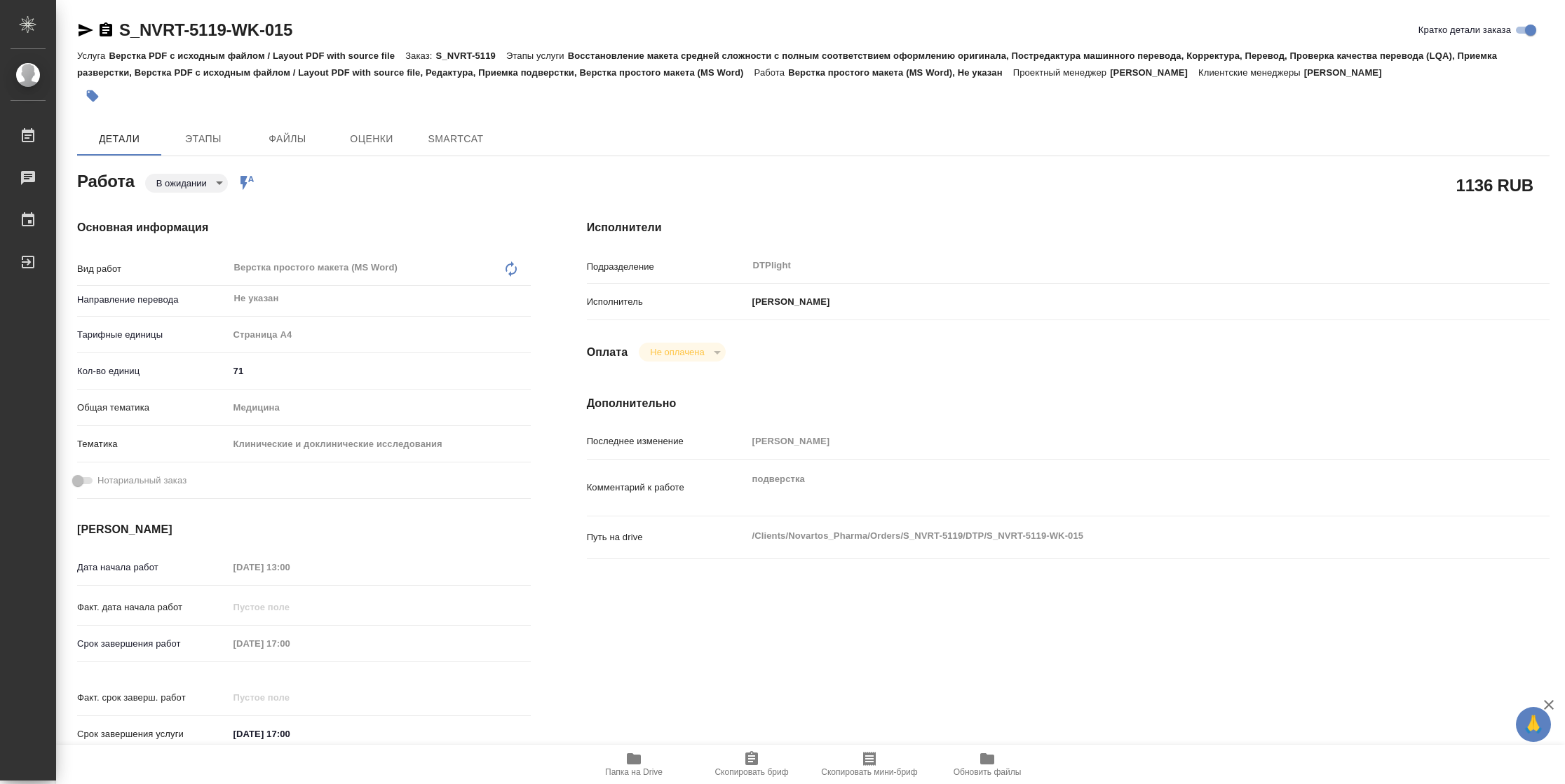
type textarea "x"
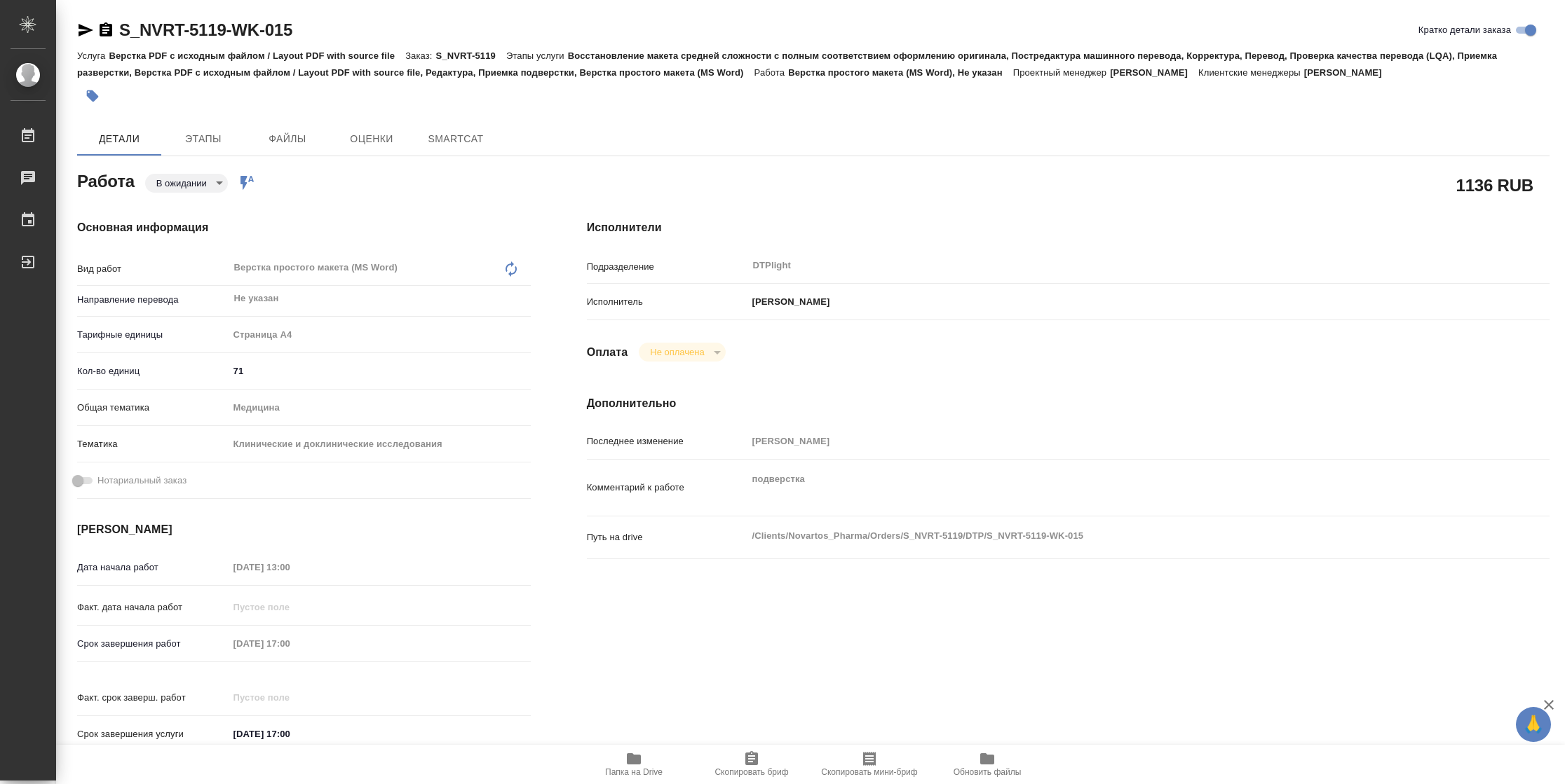
type textarea "x"
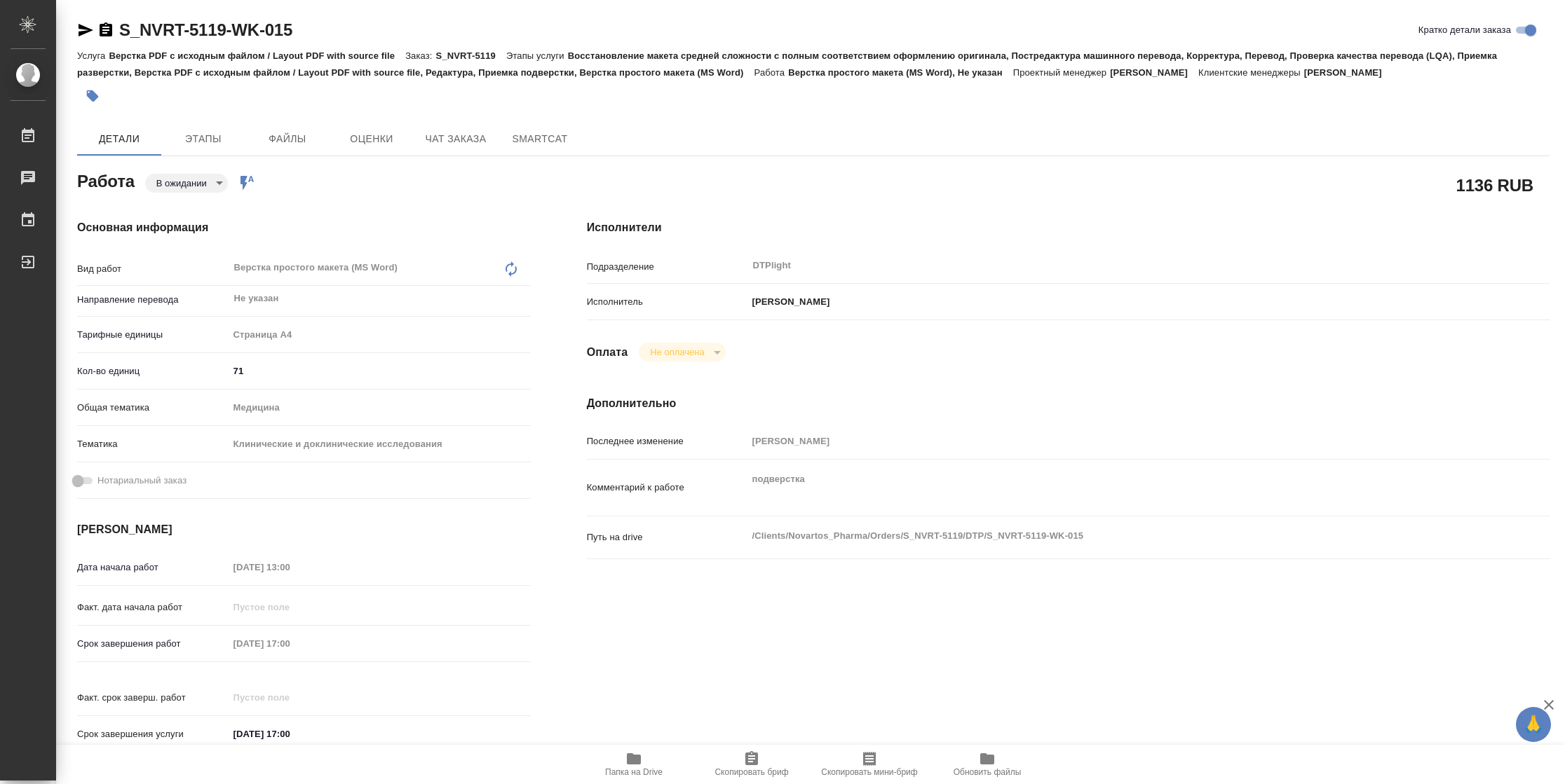
type textarea "x"
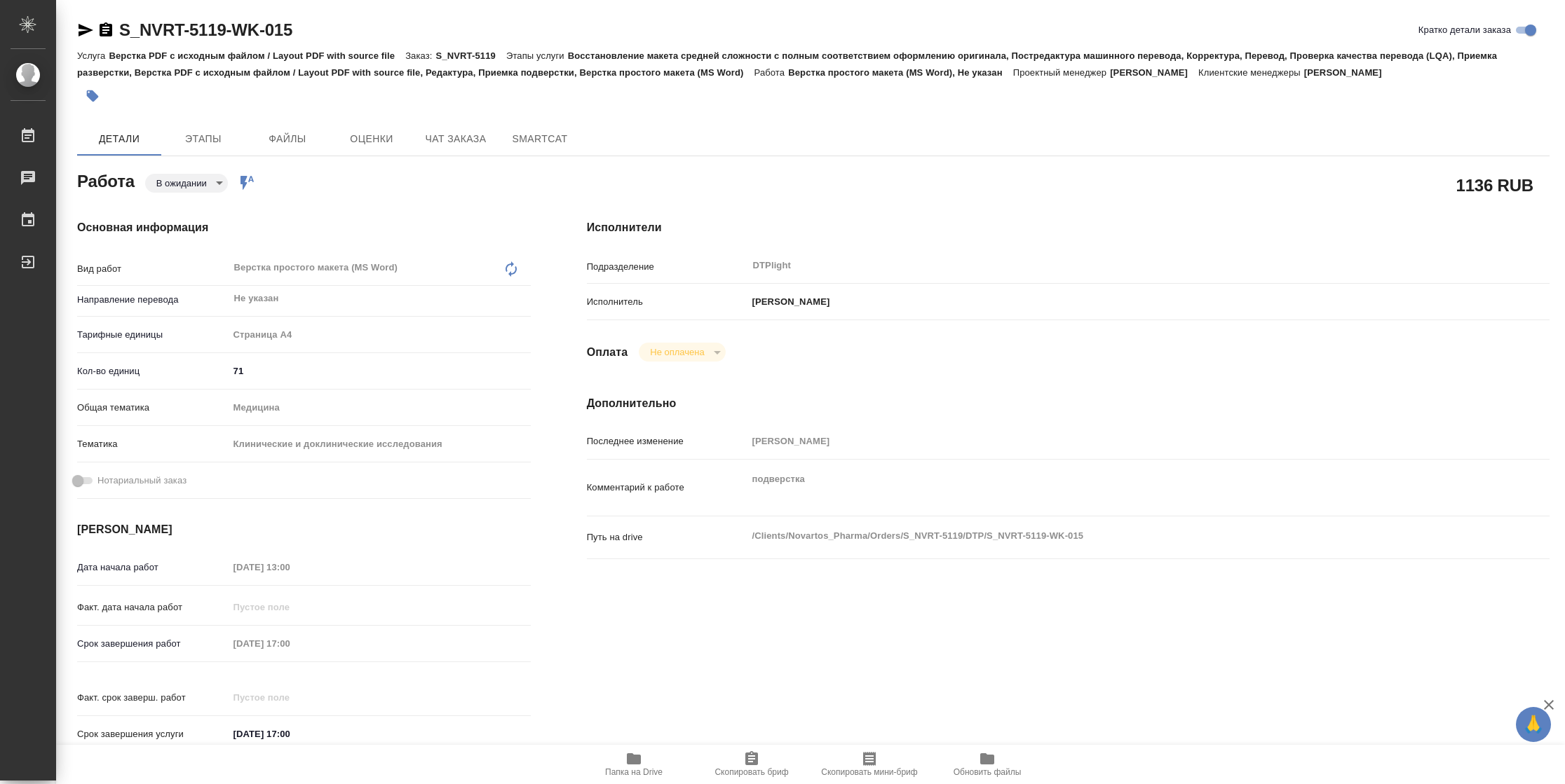
type textarea "x"
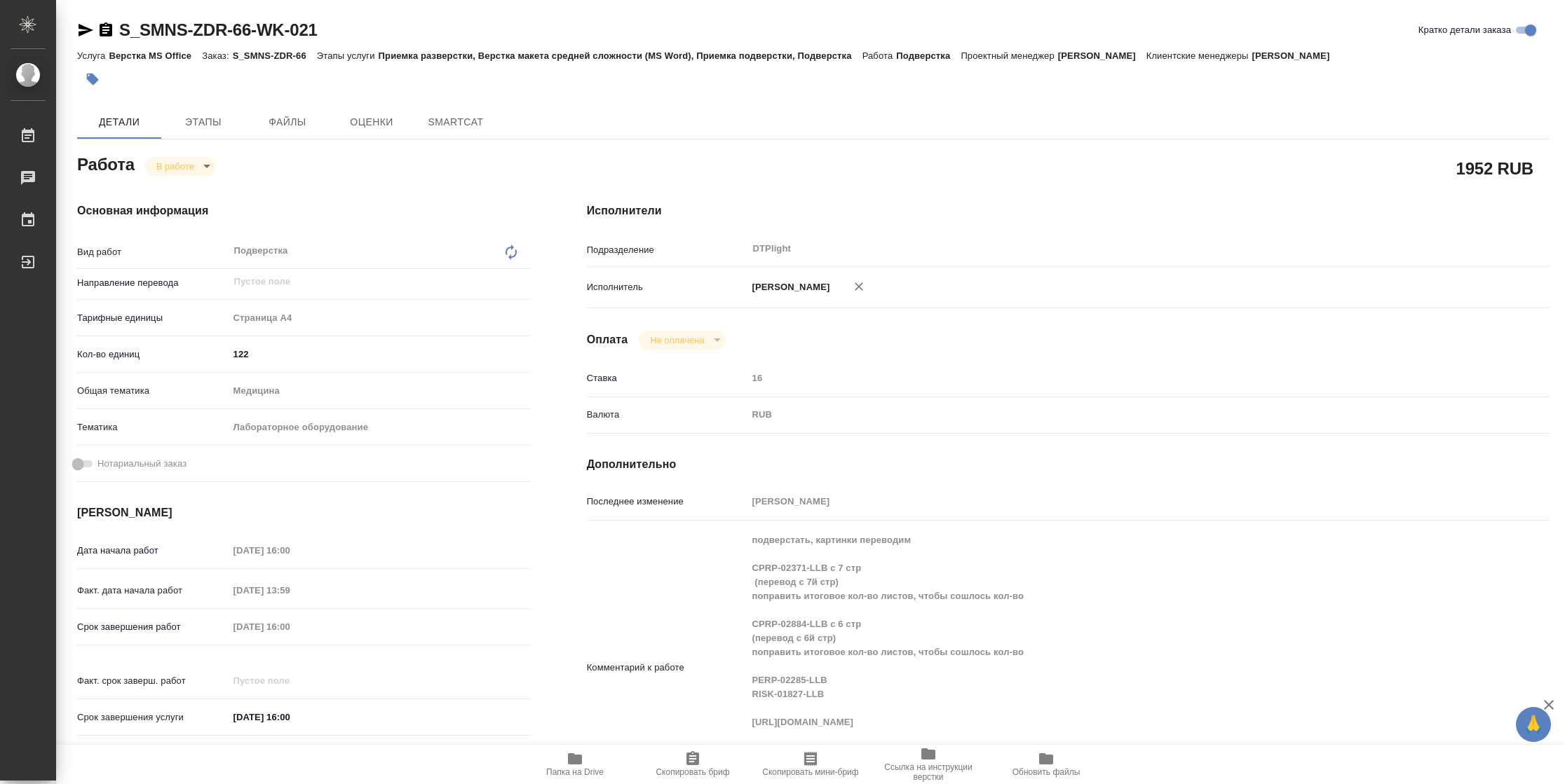
type textarea "x"
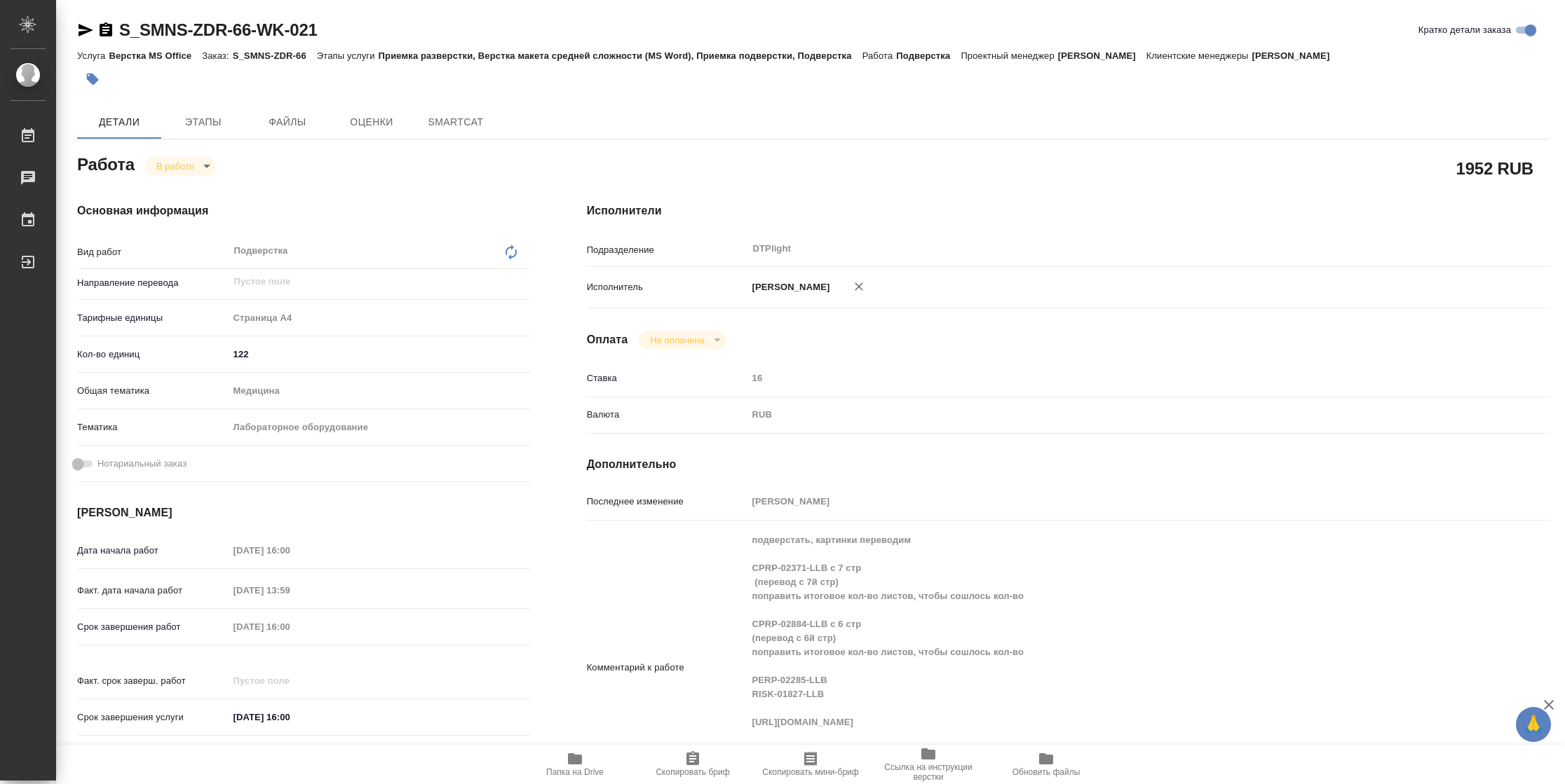
type textarea "x"
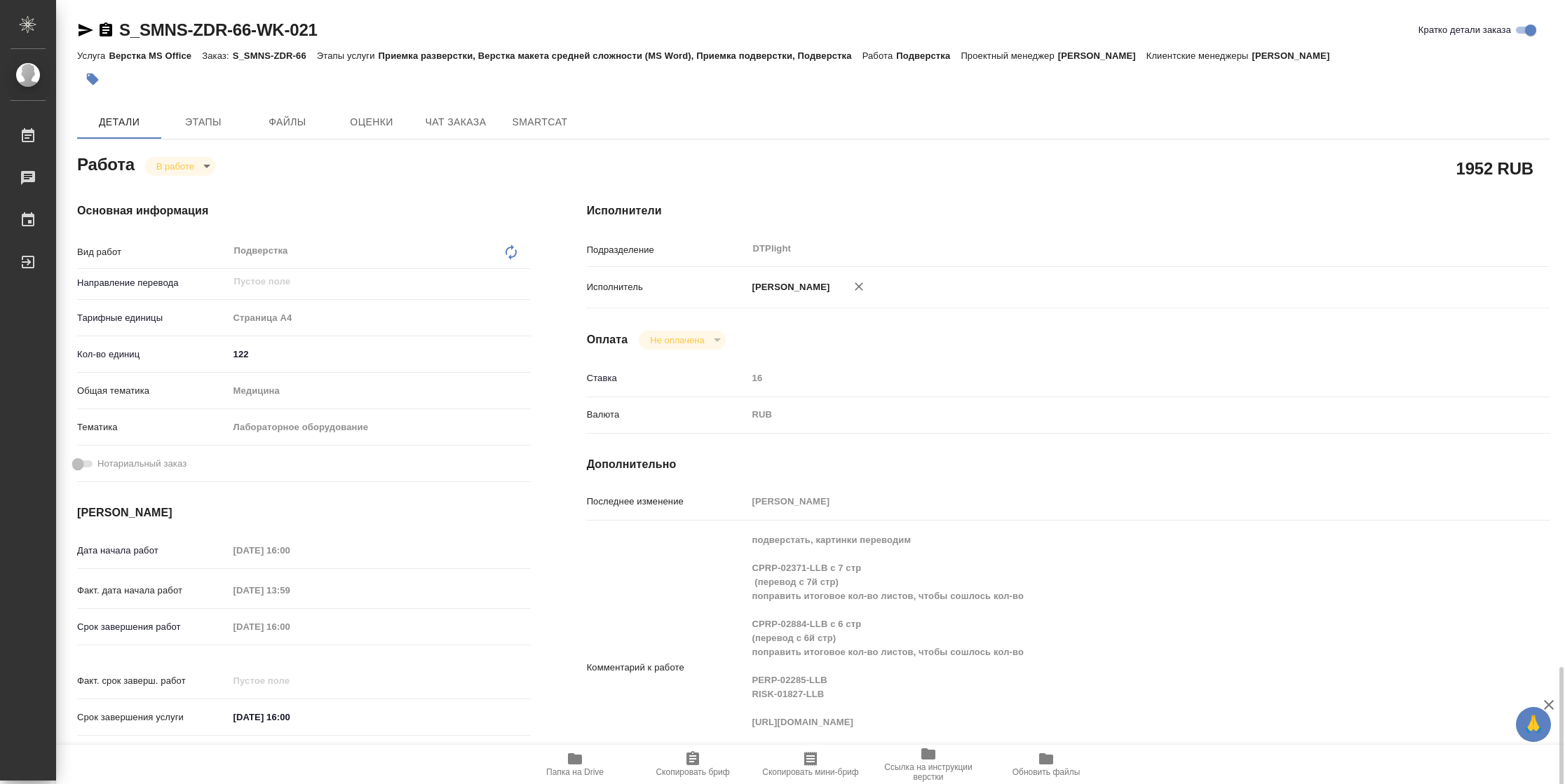
scroll to position [421, 0]
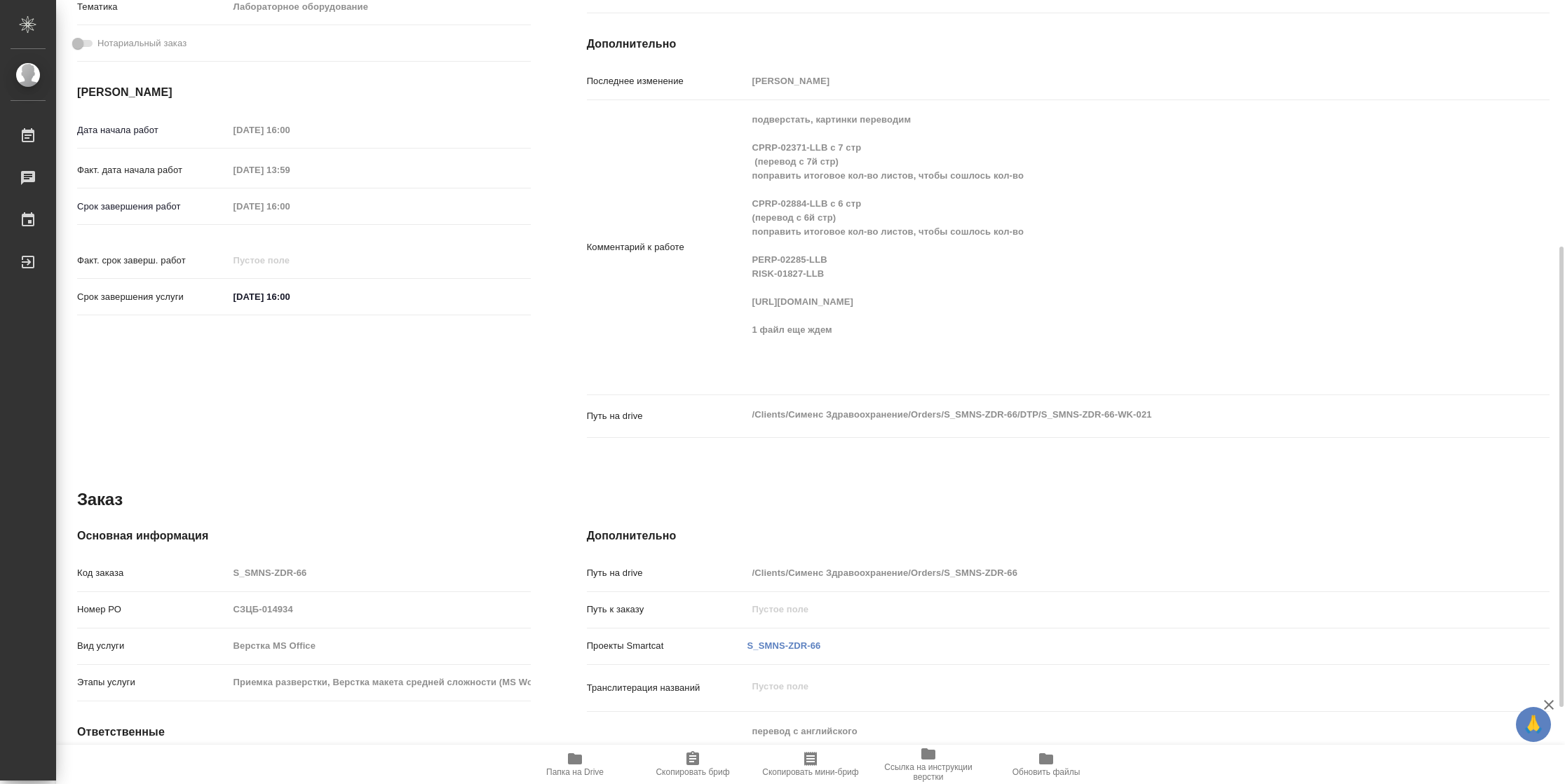
type textarea "x"
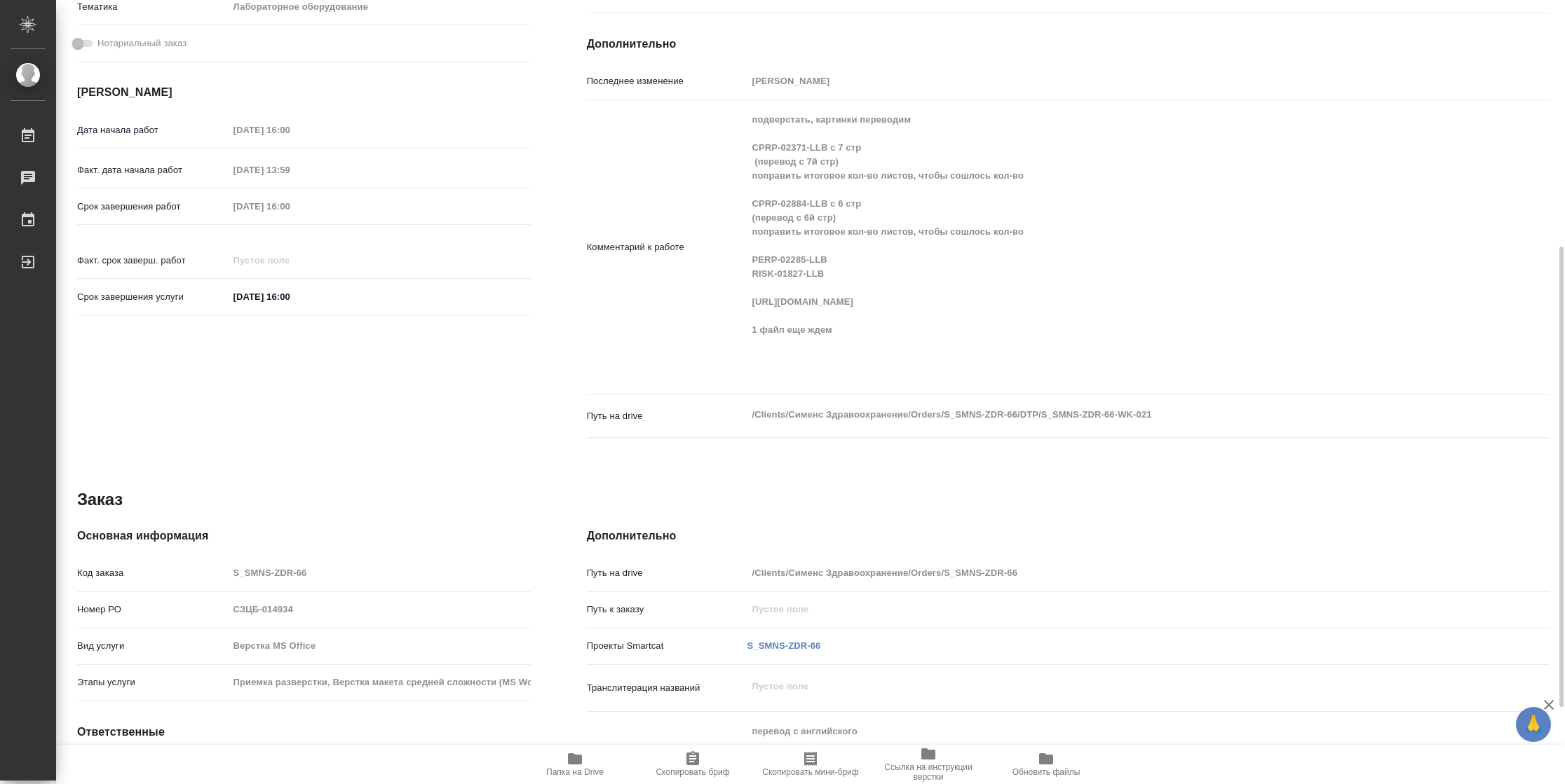
type textarea "x"
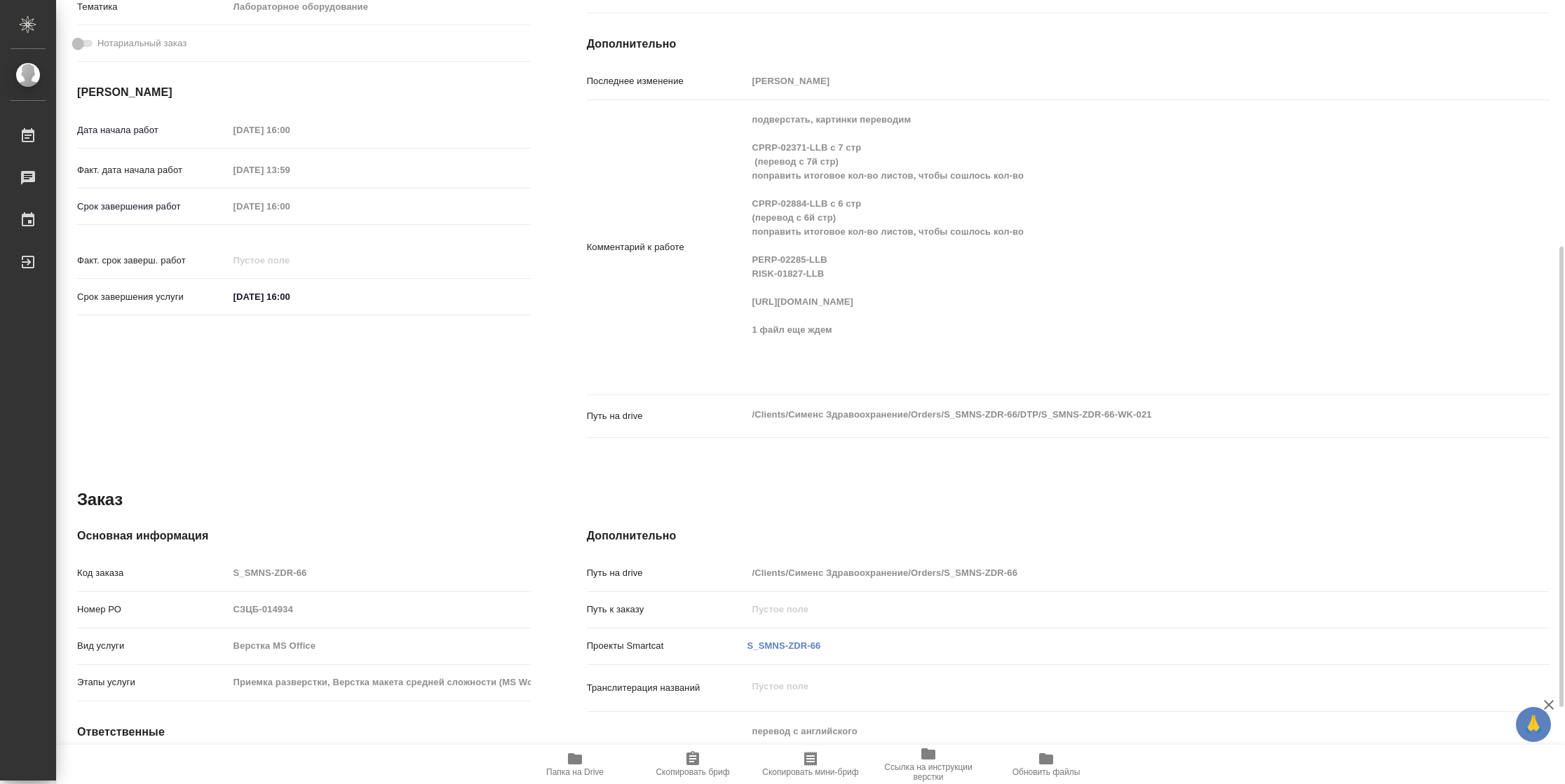
click at [700, 319] on div "Комментарий к работе подверстать, картинки переводим CPRP-02371-LLB с 7 стр (пе…" at bounding box center [1068, 246] width 963 height 283
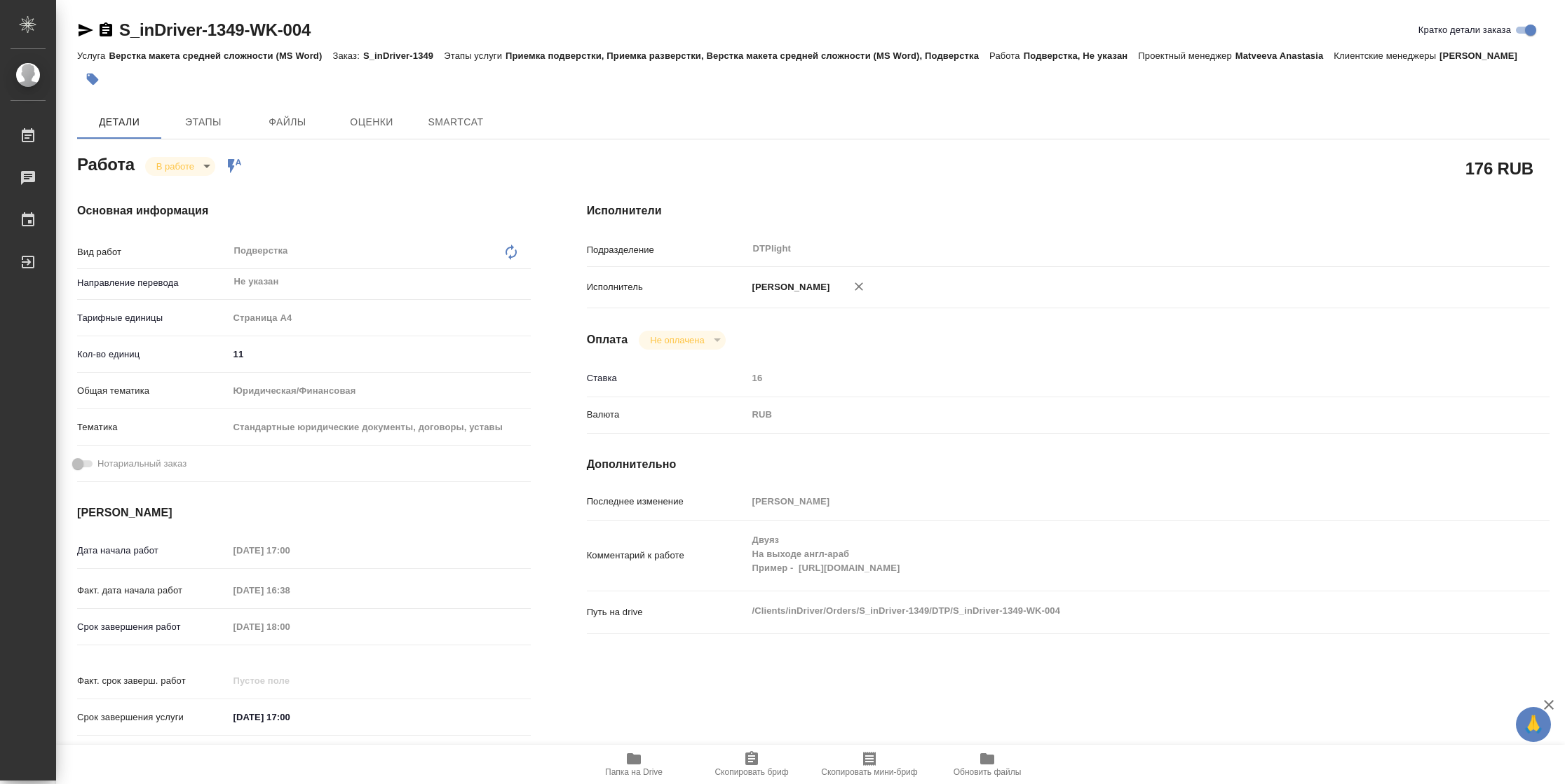
type textarea "x"
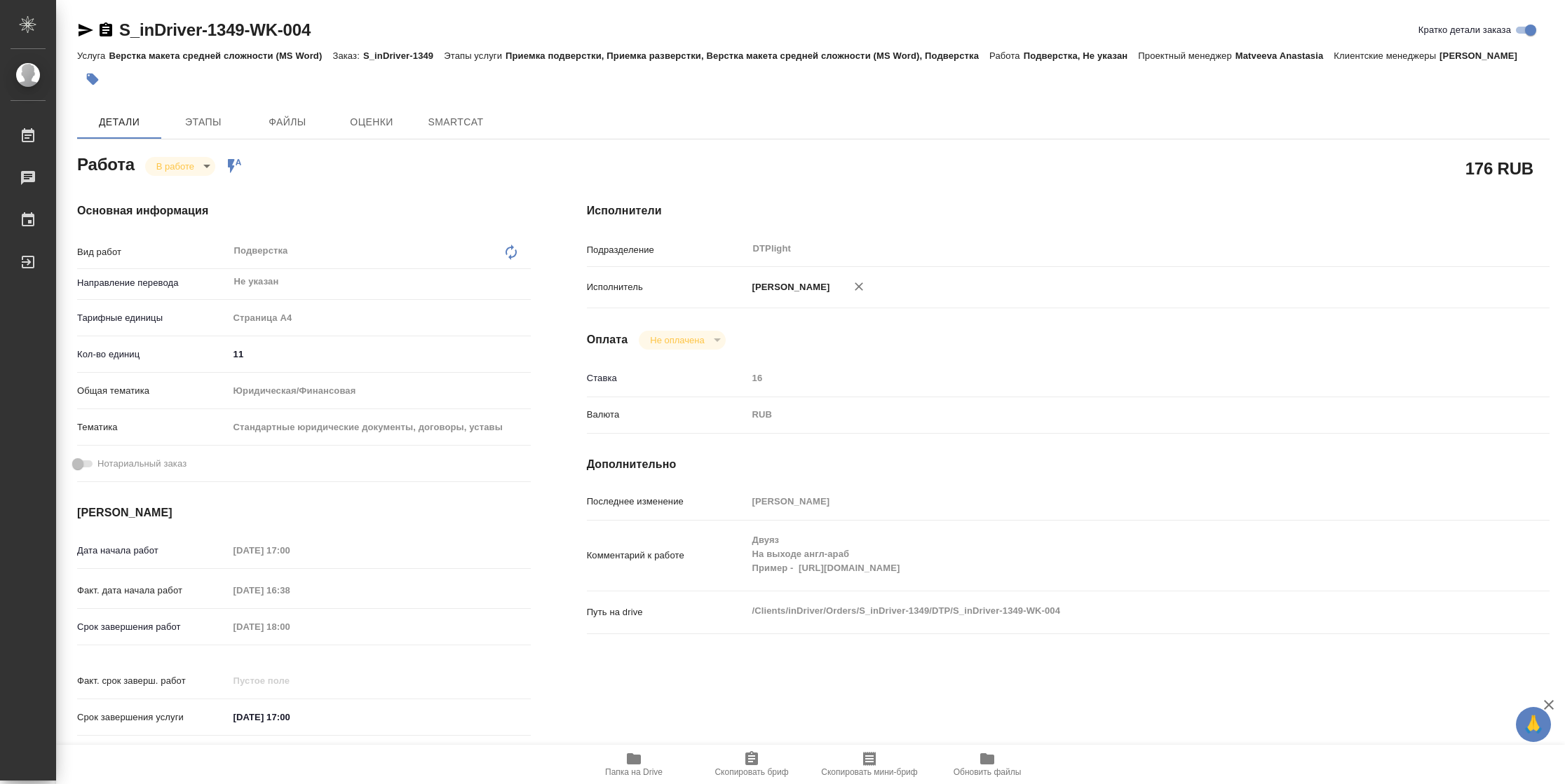
type textarea "x"
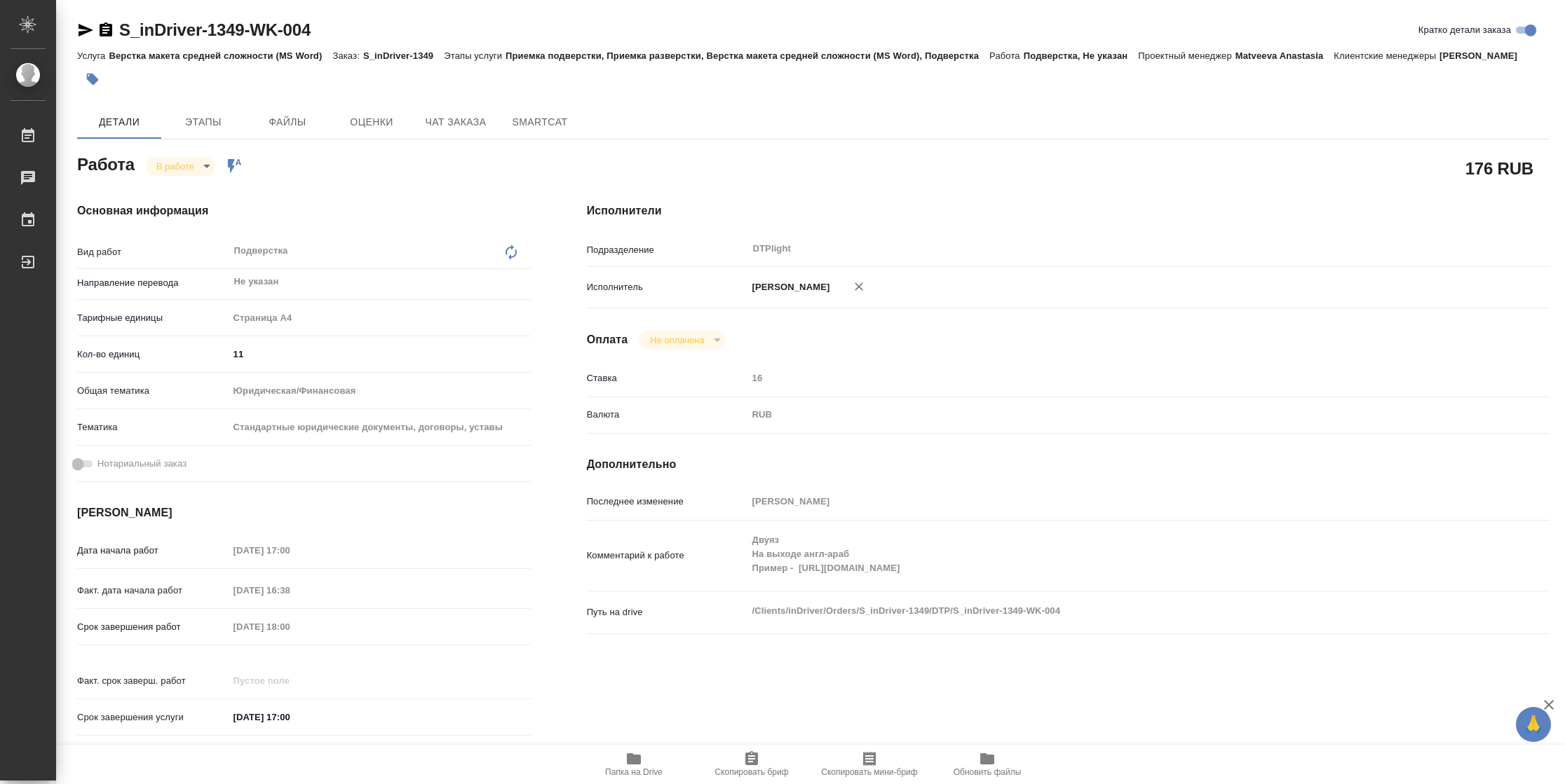
type textarea "x"
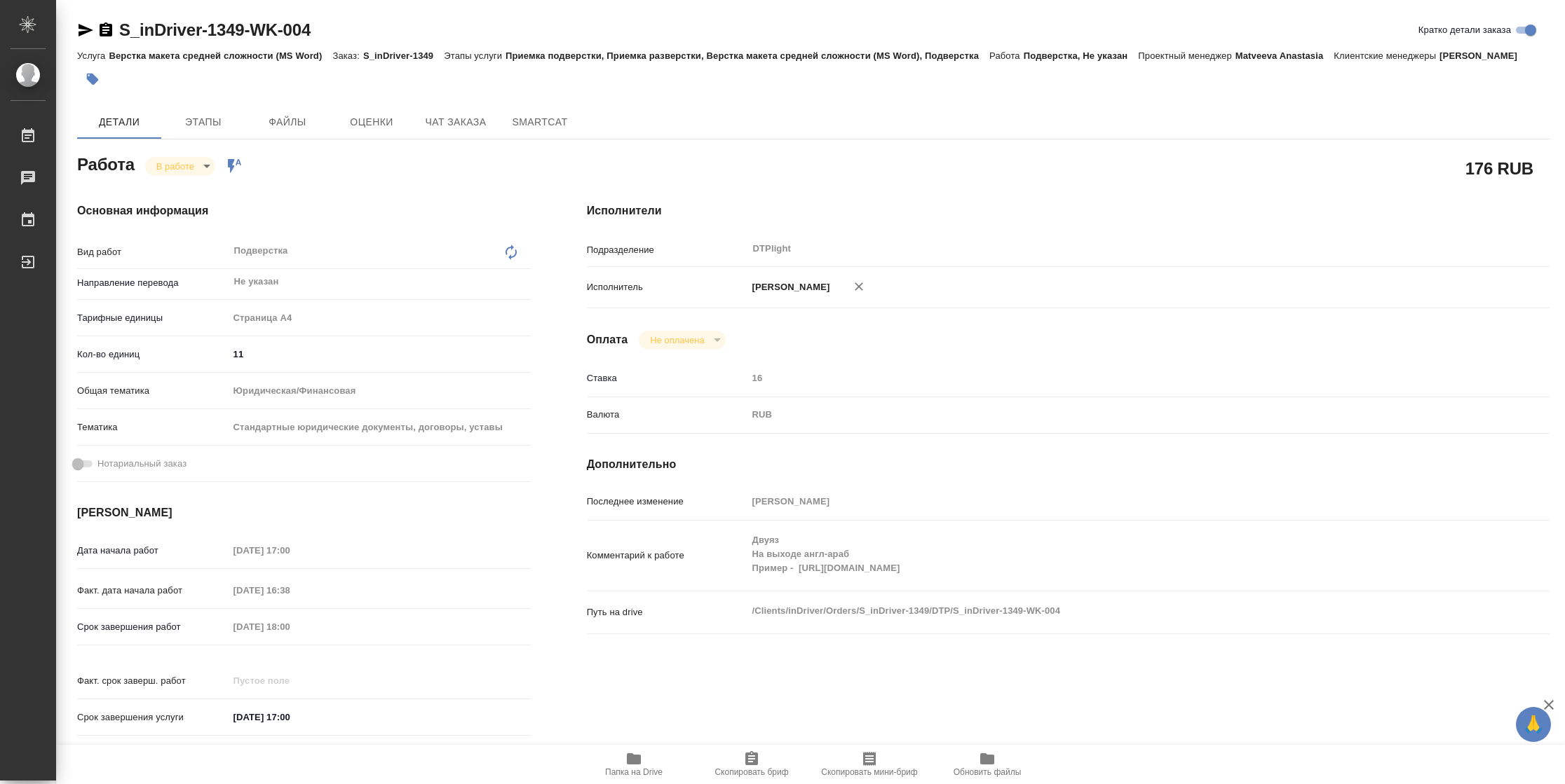
type textarea "x"
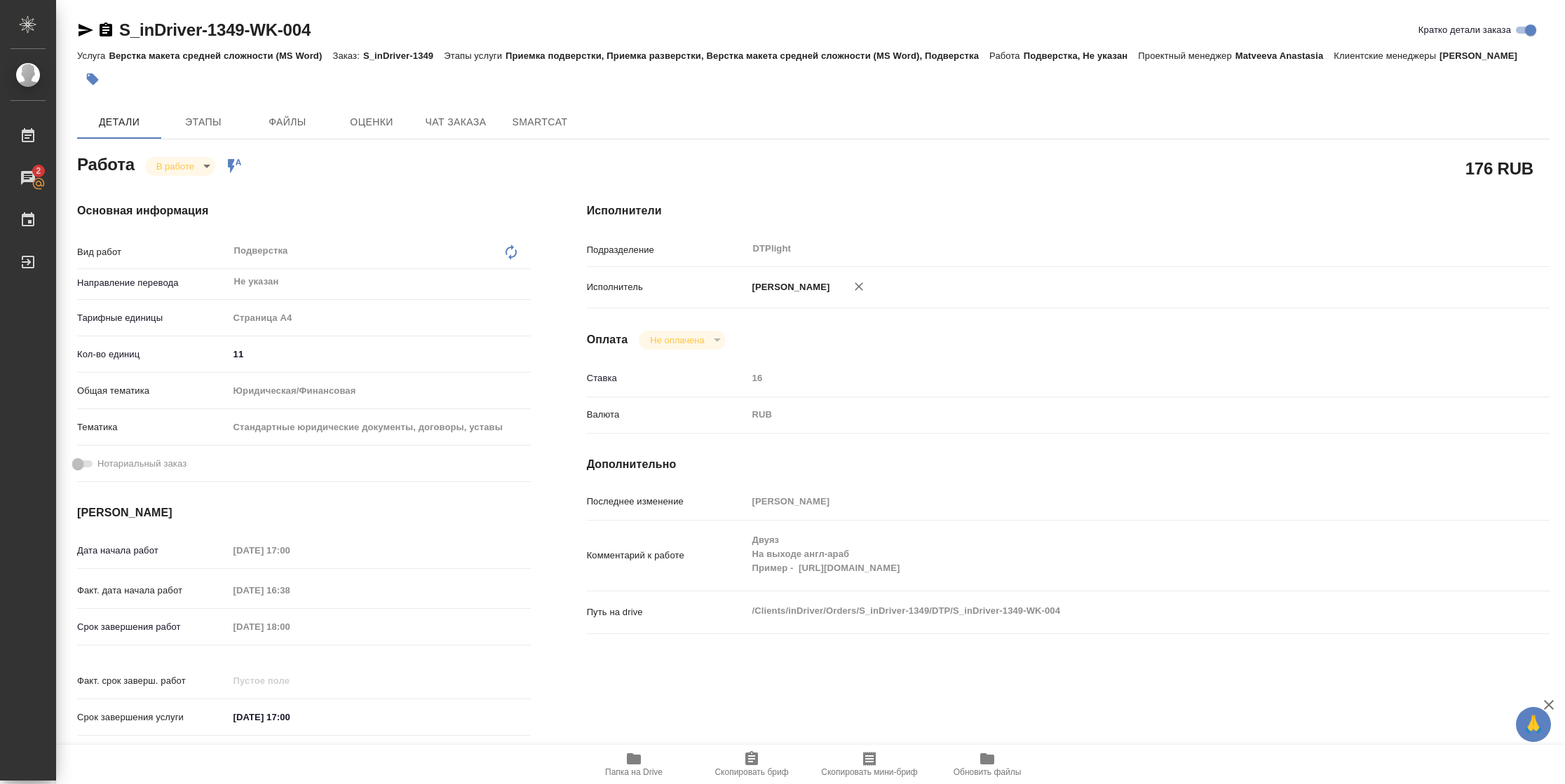
scroll to position [393, 0]
type textarea "x"
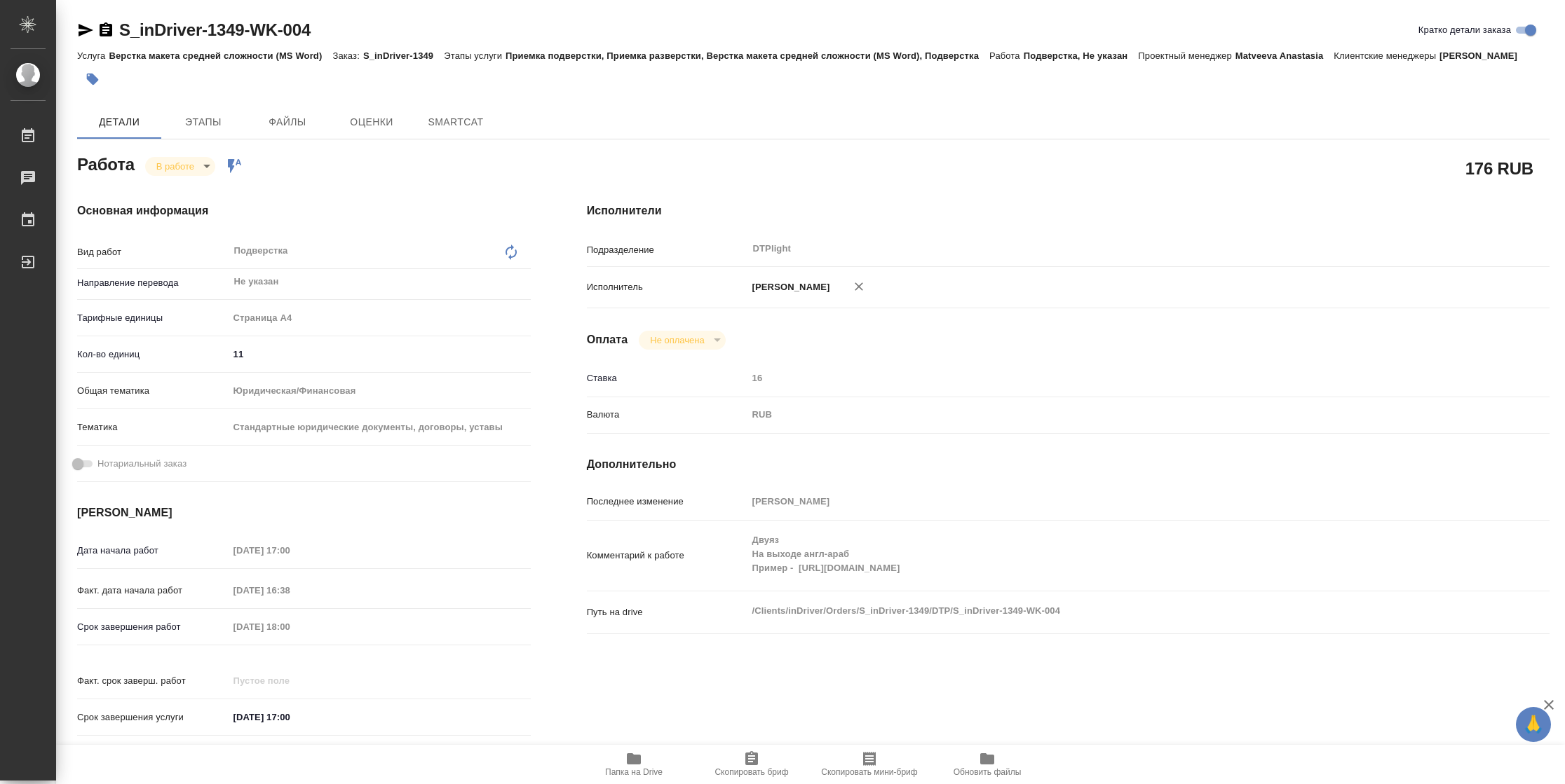
type textarea "x"
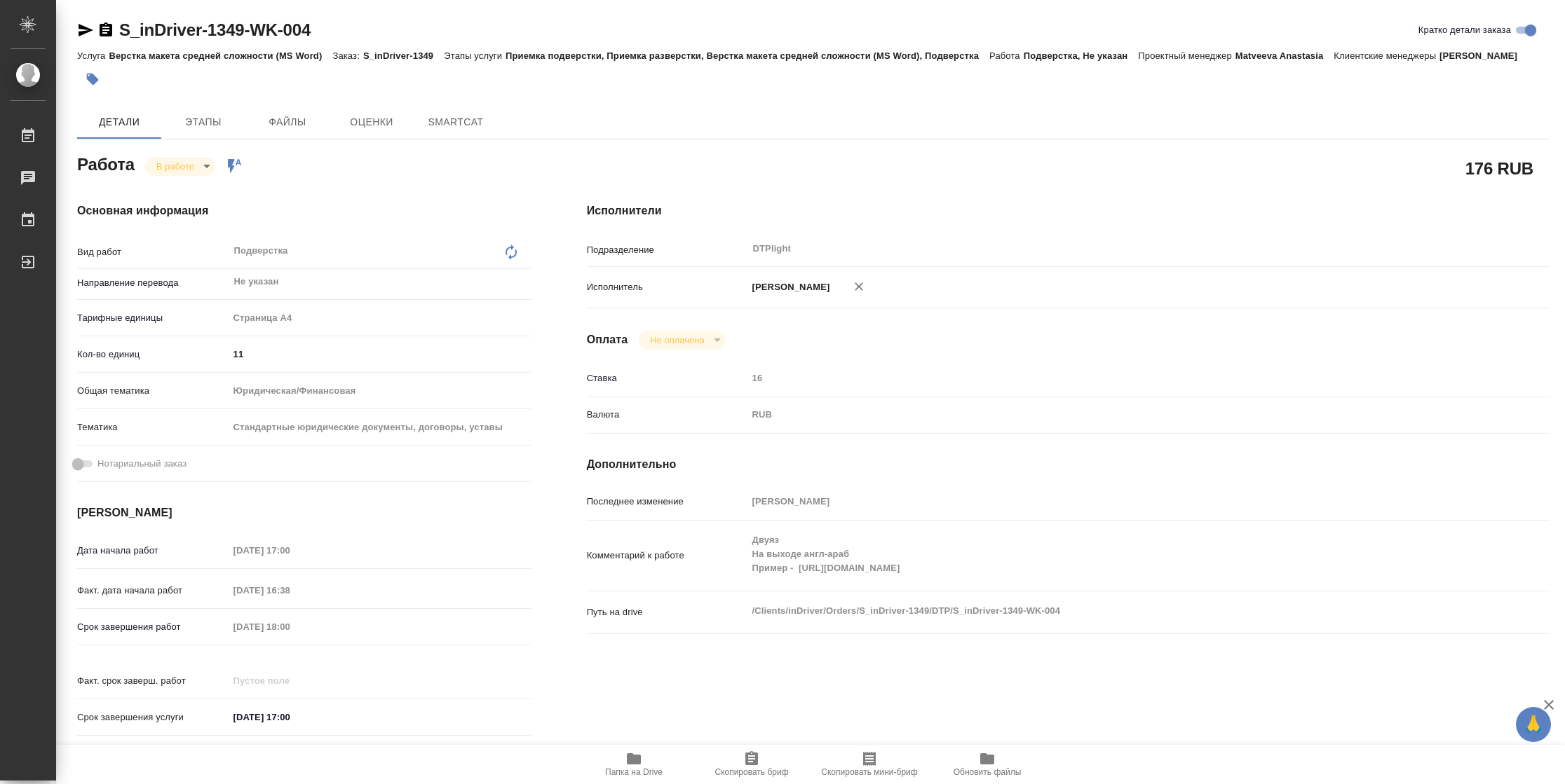
type textarea "x"
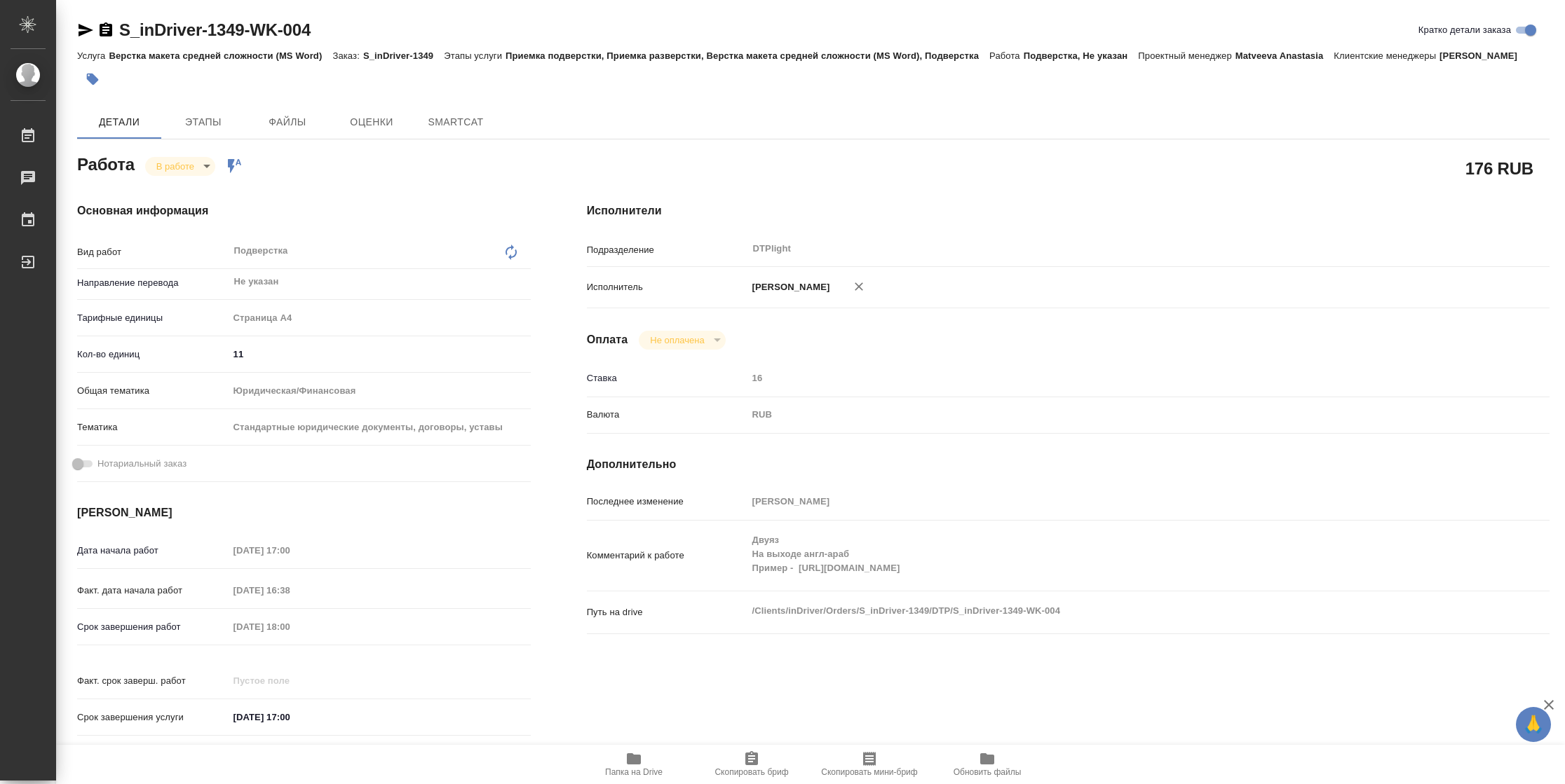
type textarea "x"
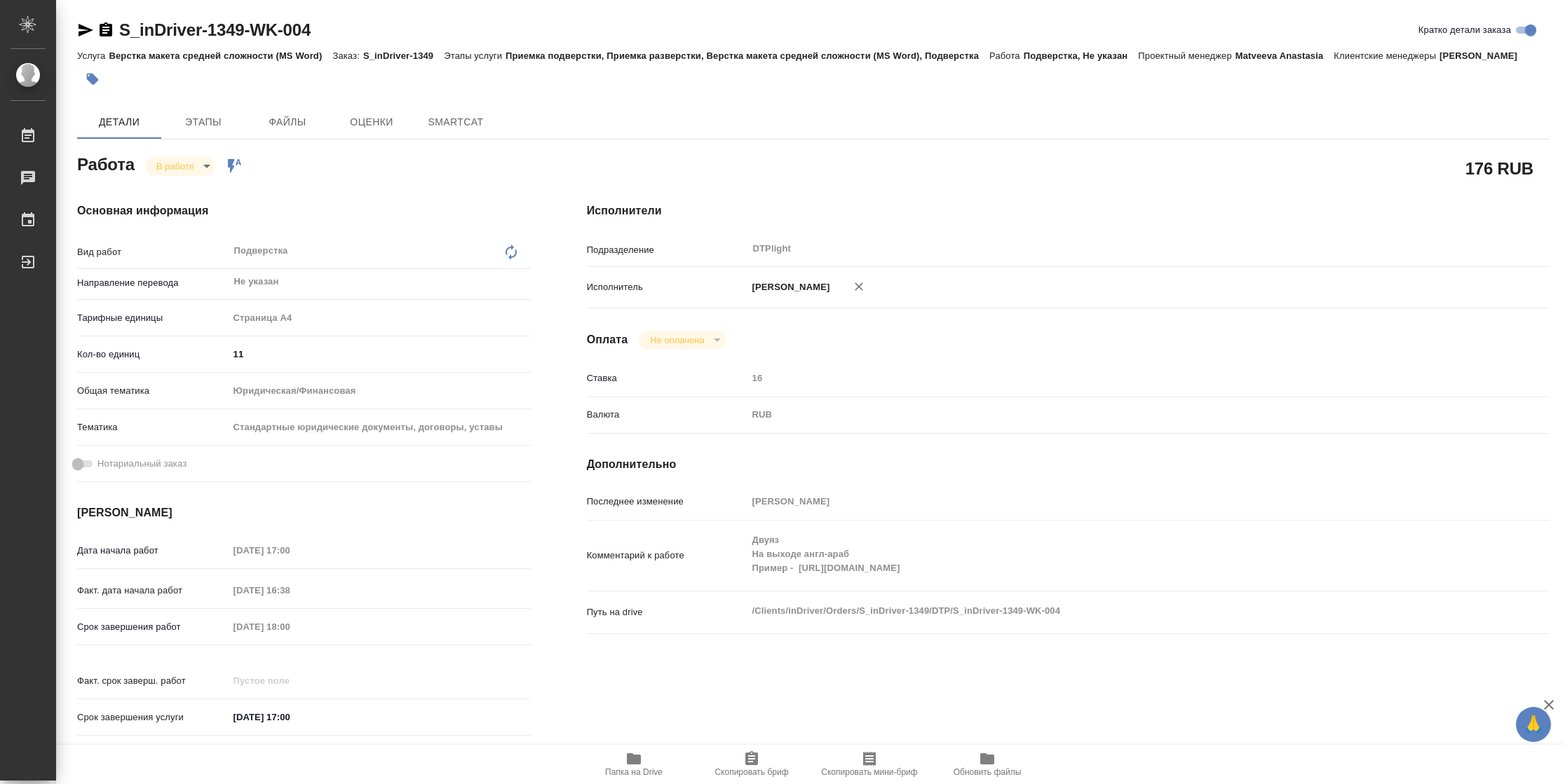
type textarea "x"
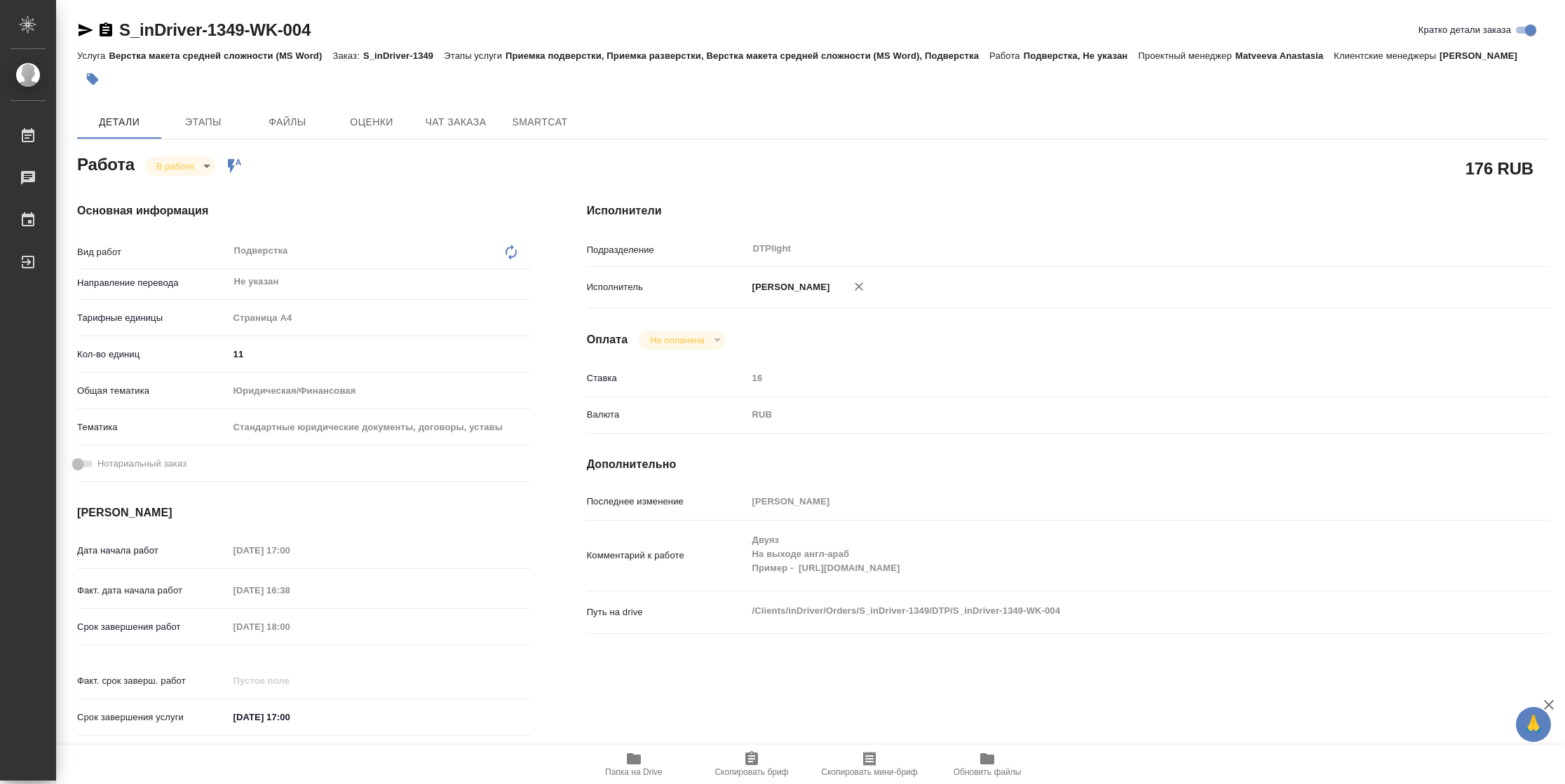
type textarea "x"
click at [617, 769] on span "Папка на Drive" at bounding box center [634, 772] width 58 height 10
type textarea "x"
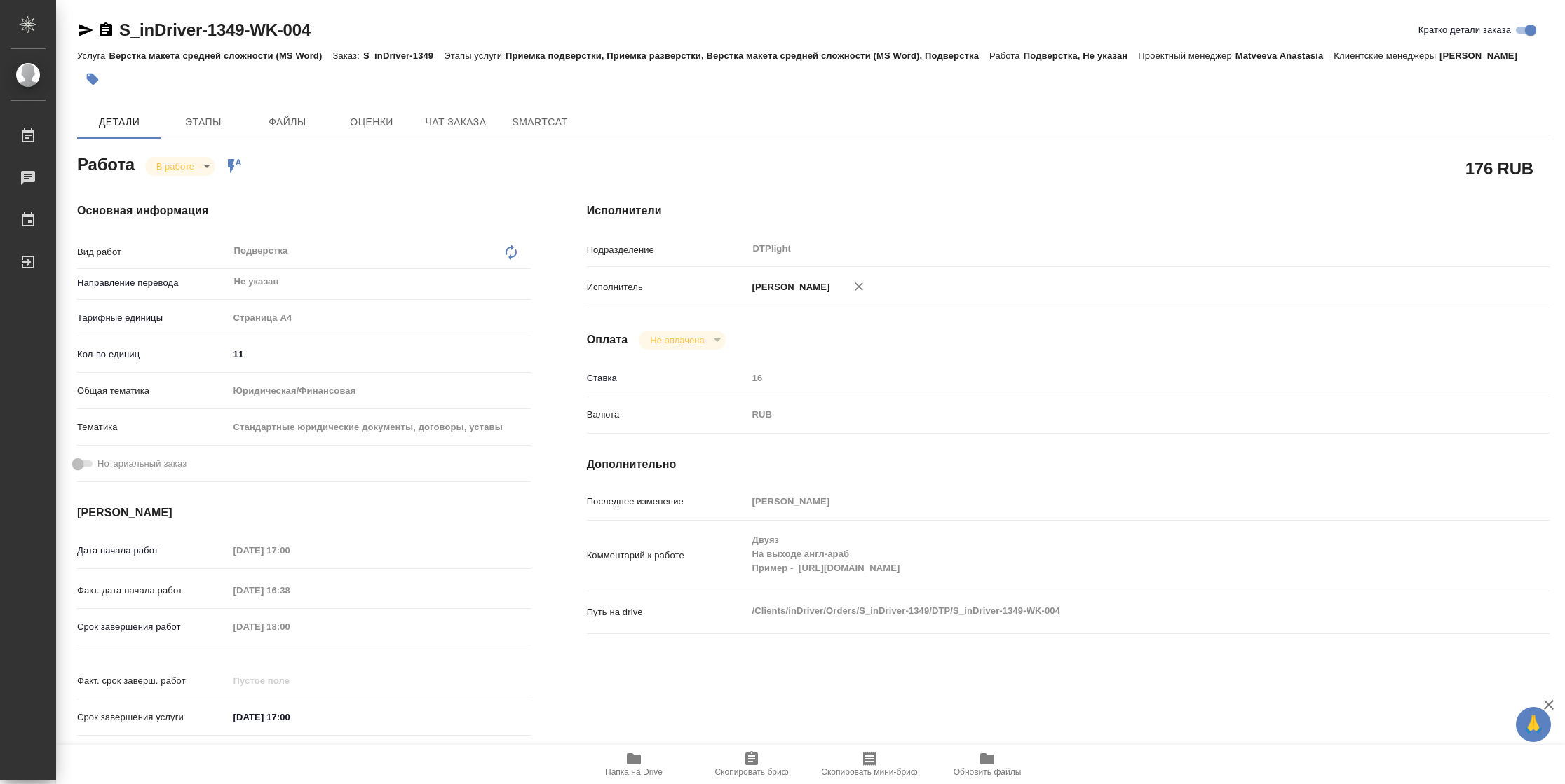
type textarea "x"
click at [202, 168] on body "🙏 .cls-1 fill:#fff; AWATERA Vasilyeva Natalia Работы 2 Чаты График Выйти S_inDr…" at bounding box center [782, 392] width 1565 height 784
click at [203, 190] on button "Выполнен" at bounding box center [181, 190] width 51 height 15
click at [84, 26] on icon "button" at bounding box center [85, 31] width 17 height 17
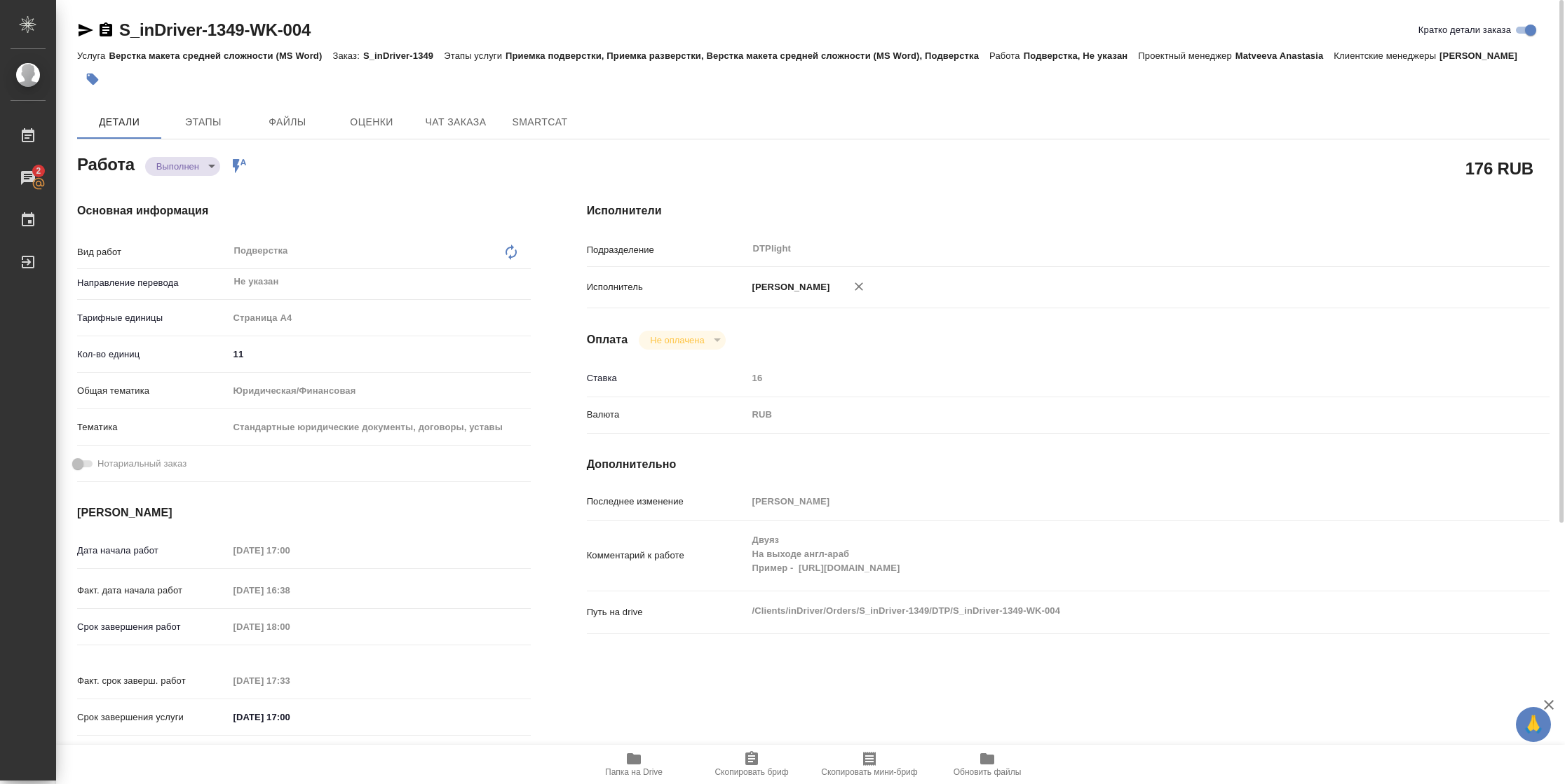
type textarea "x"
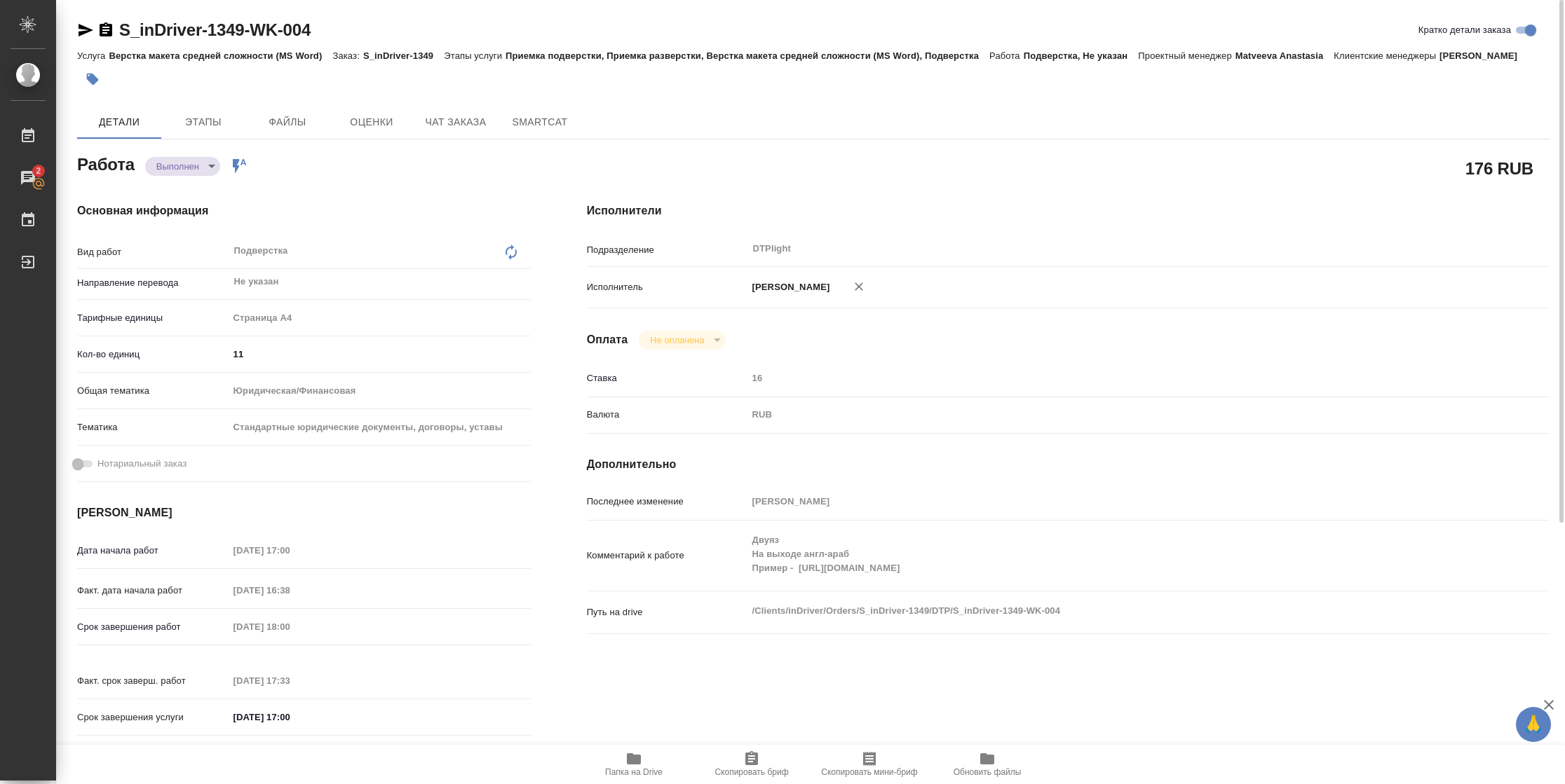
type textarea "x"
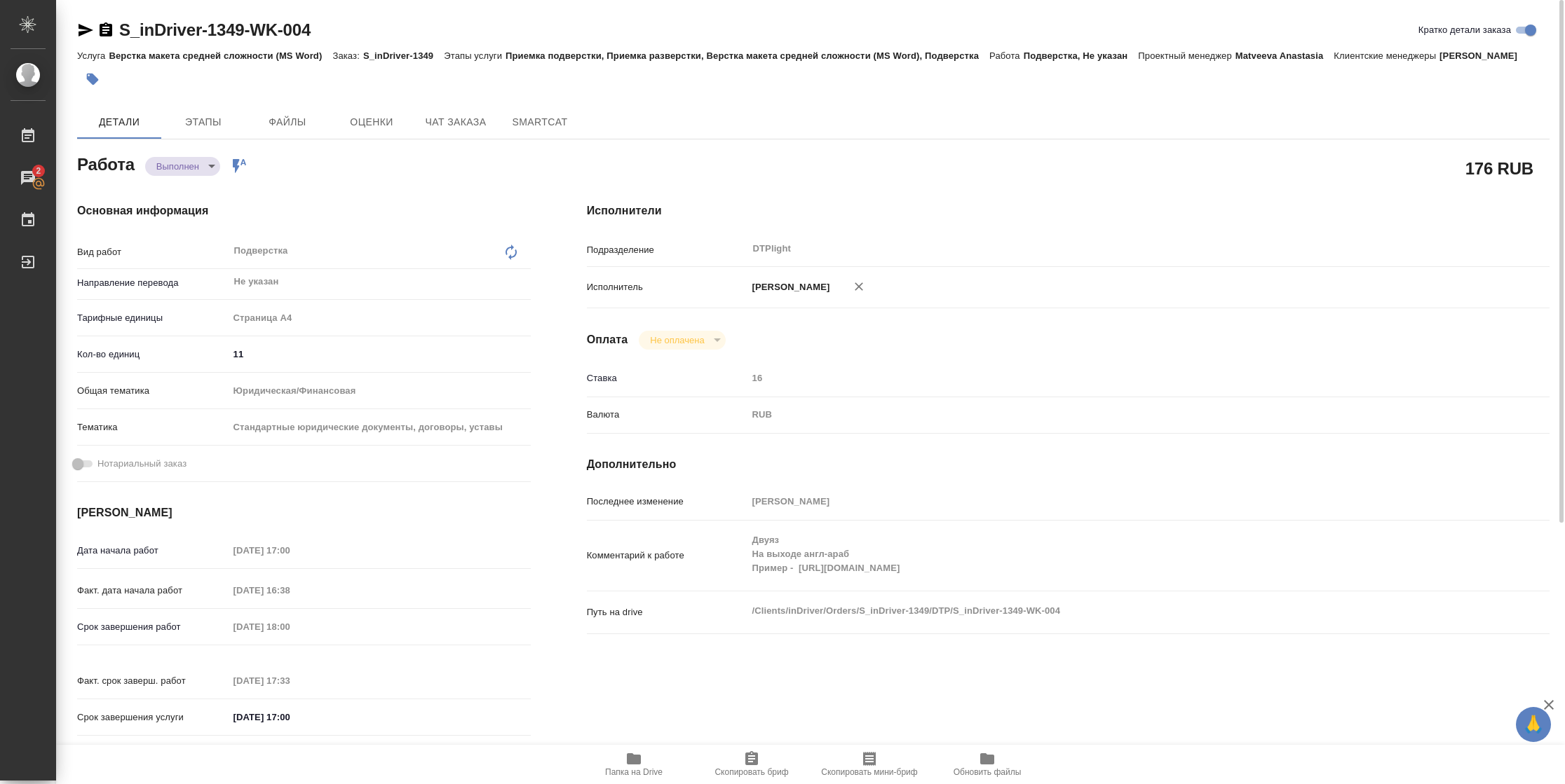
type textarea "x"
